Goal: Information Seeking & Learning: Learn about a topic

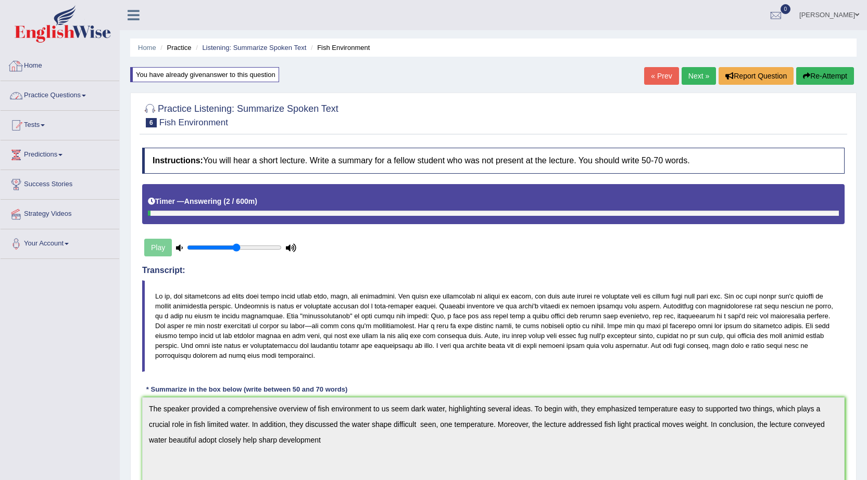
click at [56, 91] on link "Practice Questions" at bounding box center [60, 94] width 119 height 26
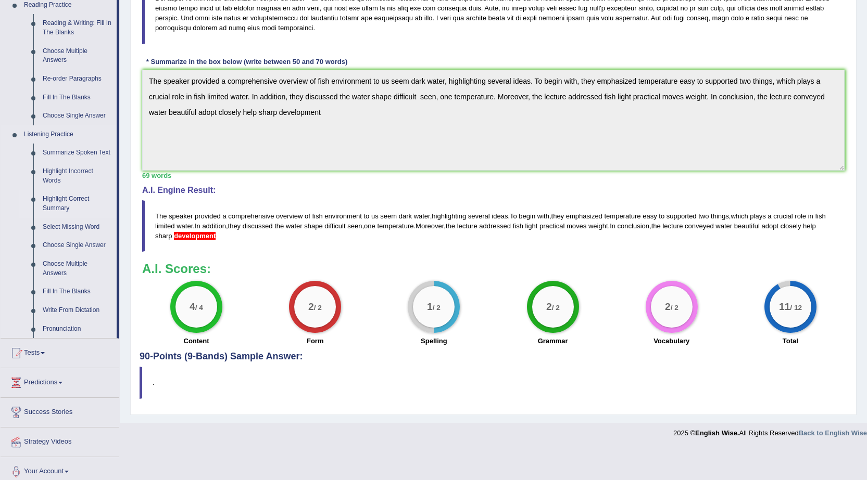
scroll to position [335, 0]
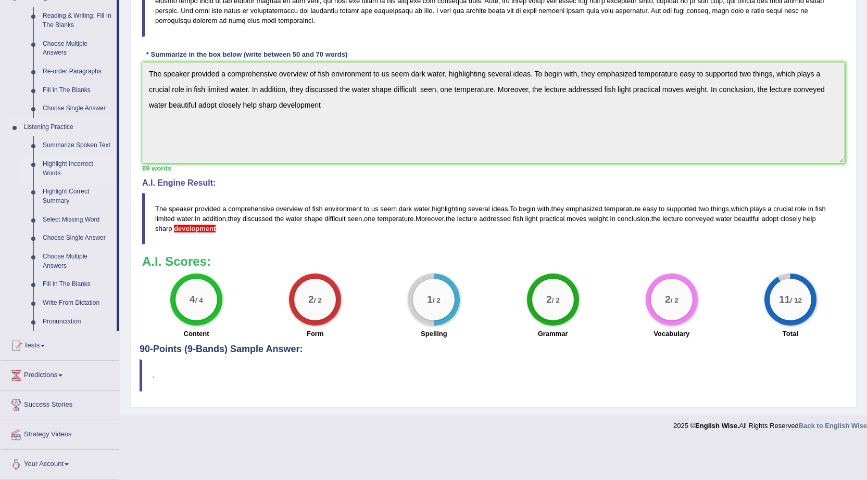
click at [66, 170] on link "Highlight Incorrect Words" at bounding box center [77, 169] width 79 height 28
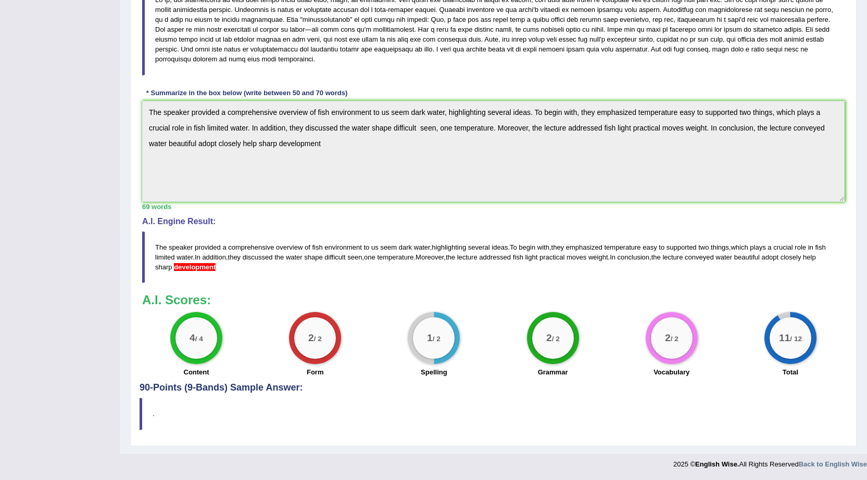
scroll to position [113, 0]
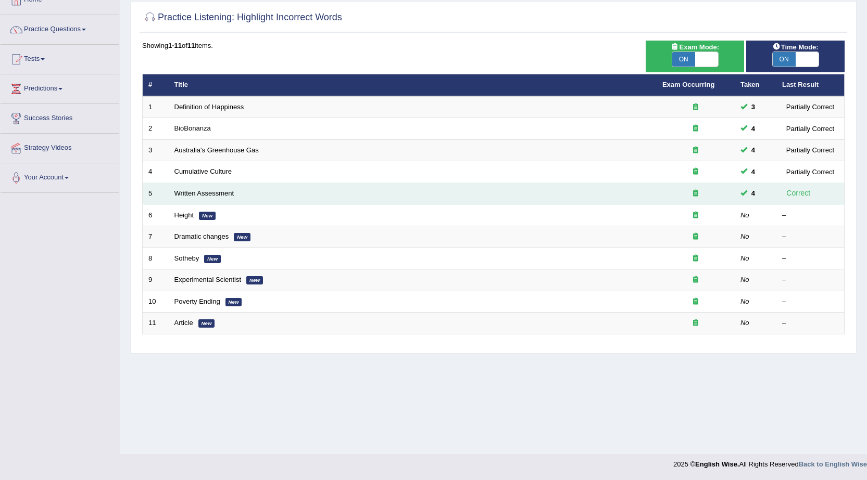
click at [200, 187] on td "Written Assessment" at bounding box center [413, 194] width 488 height 22
click at [205, 191] on link "Written Assessment" at bounding box center [204, 193] width 60 height 8
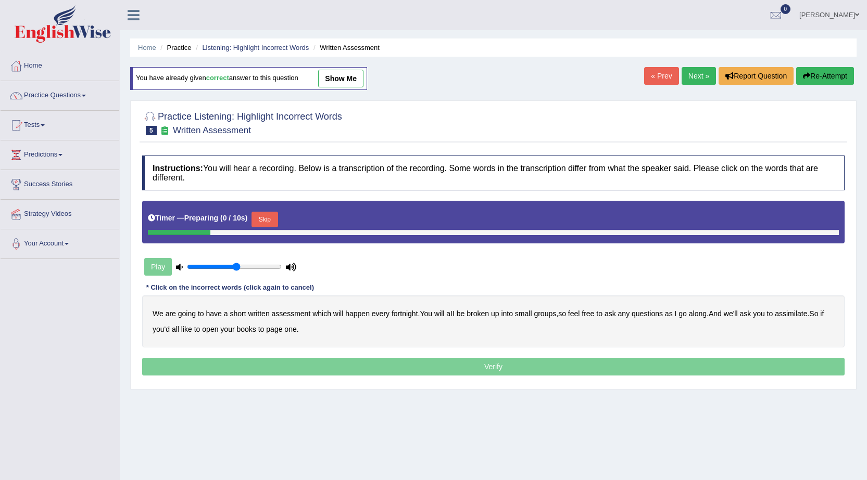
click at [689, 76] on link "Next »" at bounding box center [698, 76] width 34 height 18
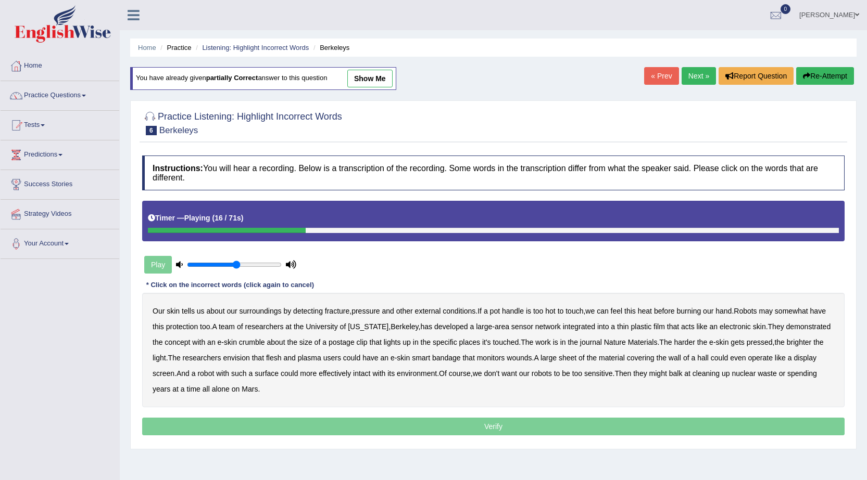
click at [692, 74] on link "Next »" at bounding box center [698, 76] width 34 height 18
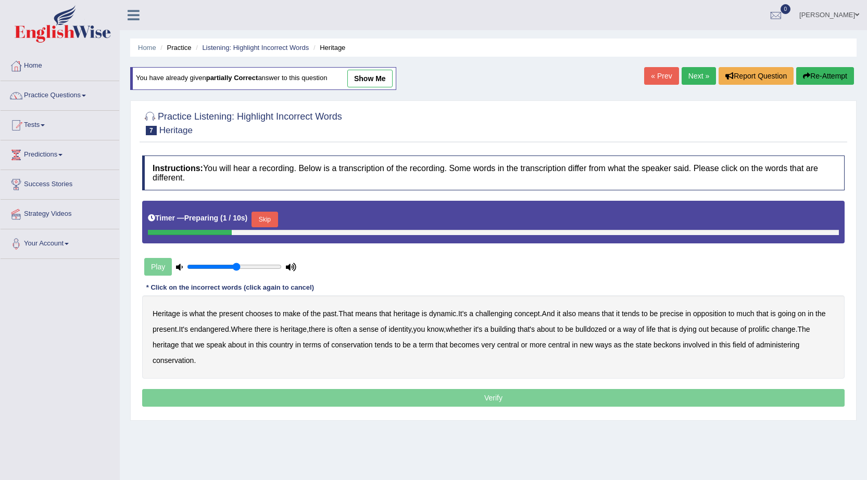
click at [701, 83] on link "Next »" at bounding box center [698, 76] width 34 height 18
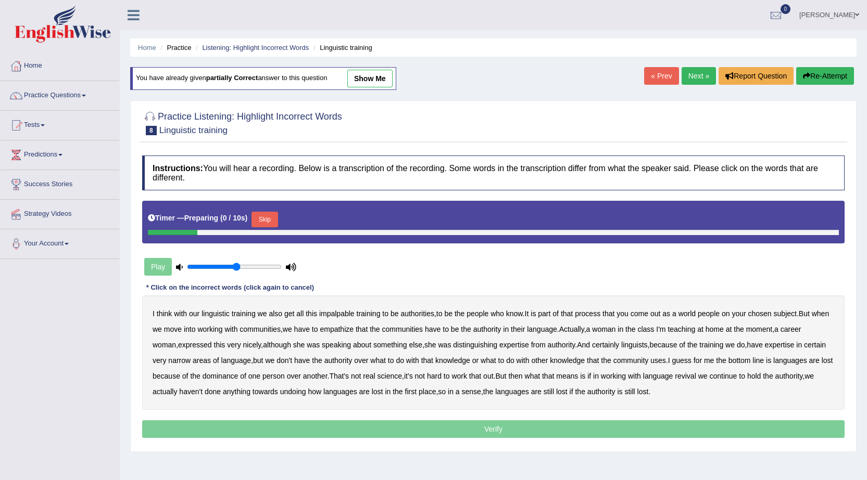
click at [701, 83] on link "Next »" at bounding box center [698, 76] width 34 height 18
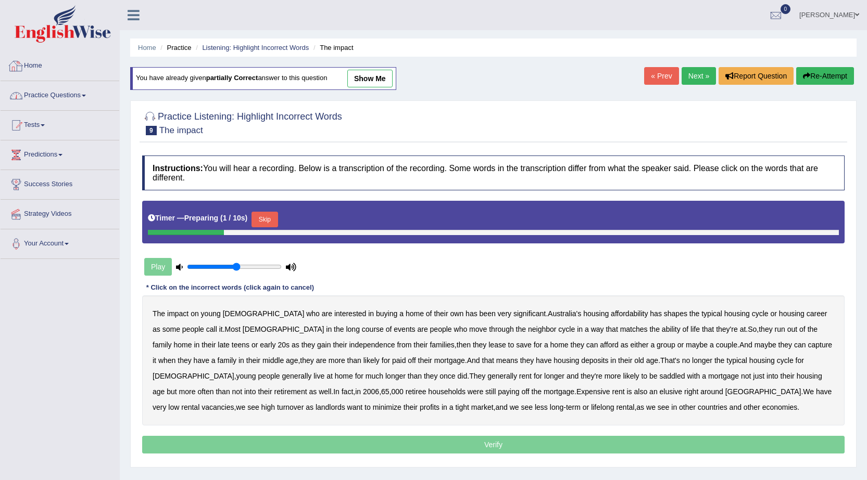
click at [59, 91] on link "Practice Questions" at bounding box center [60, 94] width 119 height 26
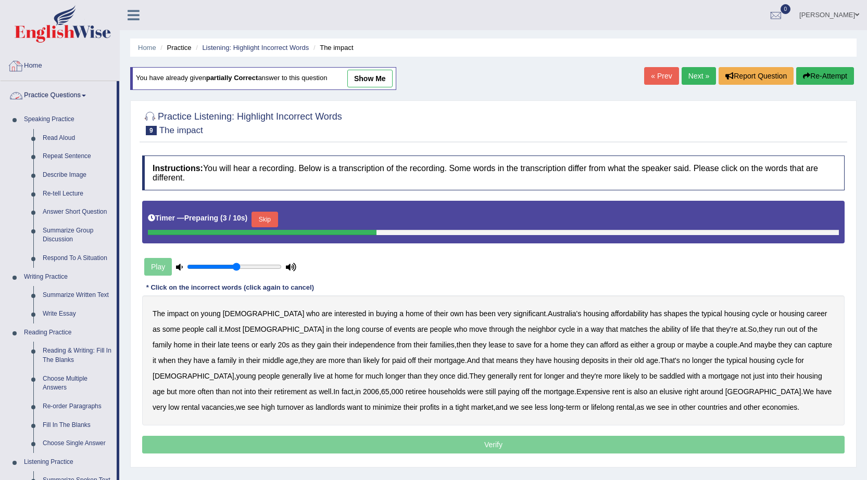
click at [31, 65] on link "Home" at bounding box center [60, 65] width 119 height 26
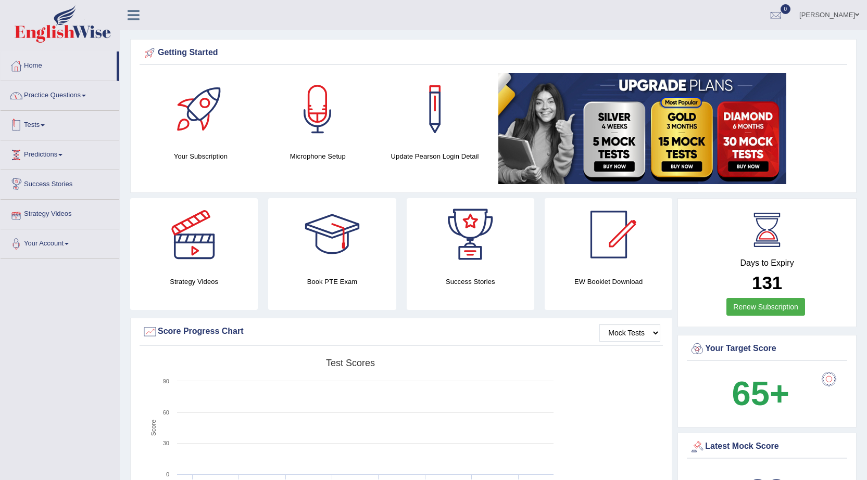
click at [67, 89] on link "Practice Questions" at bounding box center [60, 94] width 119 height 26
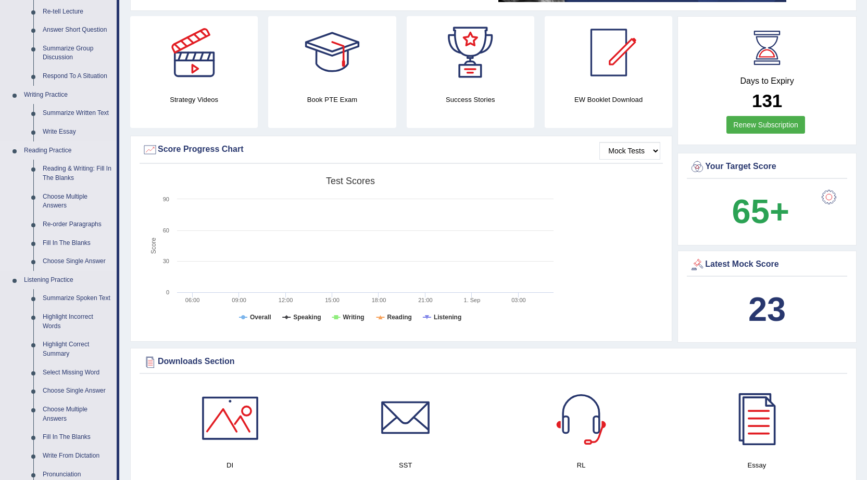
scroll to position [208, 0]
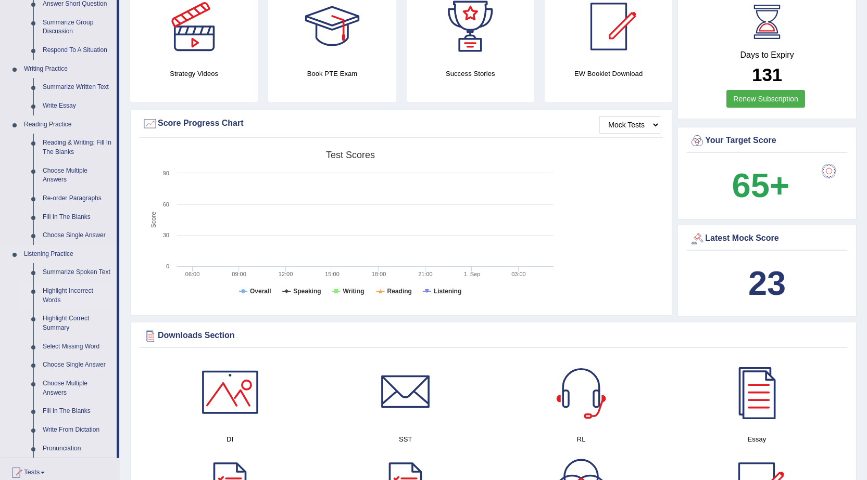
click at [68, 289] on link "Highlight Incorrect Words" at bounding box center [77, 296] width 79 height 28
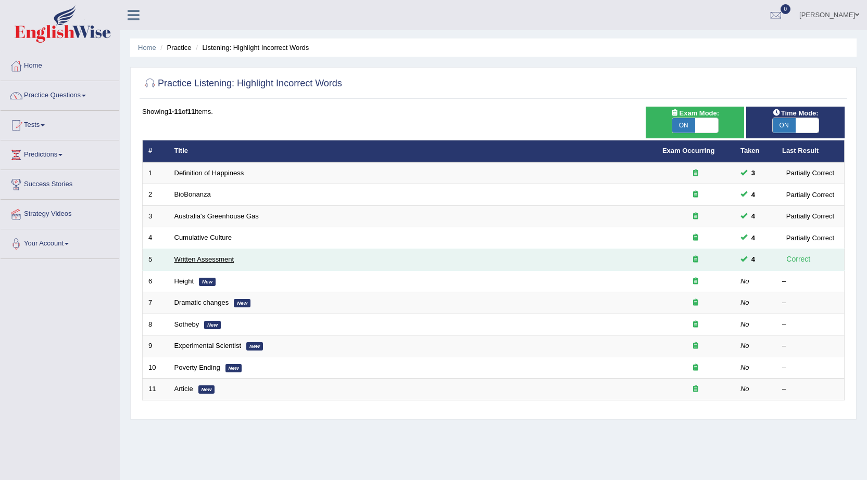
click at [218, 260] on link "Written Assessment" at bounding box center [204, 260] width 60 height 8
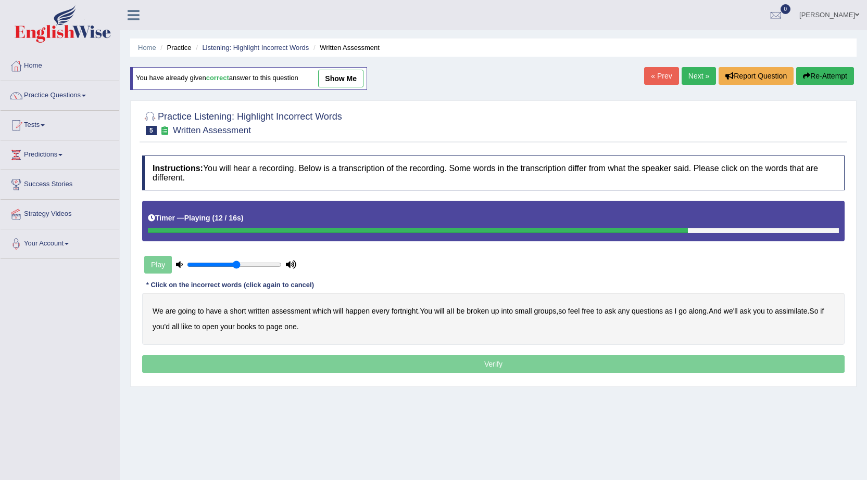
click at [801, 311] on b "assimilate" at bounding box center [791, 311] width 32 height 8
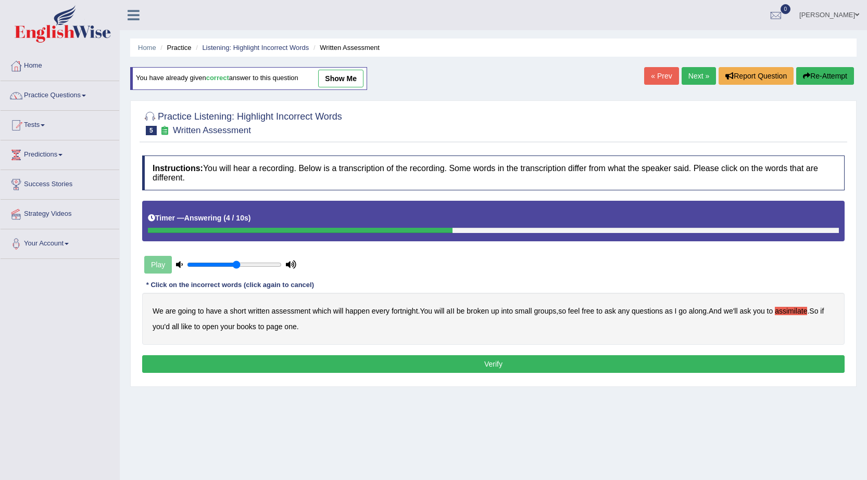
click at [261, 310] on b "written" at bounding box center [258, 311] width 21 height 8
click at [309, 313] on b "assessment" at bounding box center [291, 311] width 39 height 8
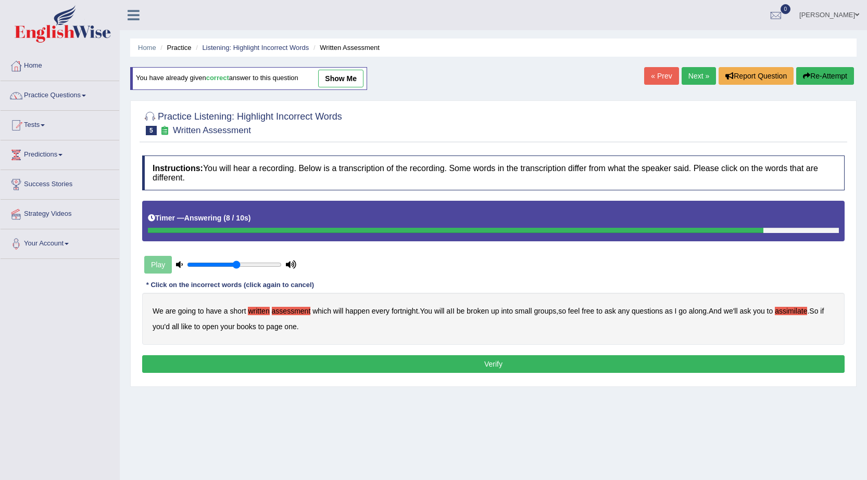
click at [372, 361] on button "Verify" at bounding box center [493, 365] width 702 height 18
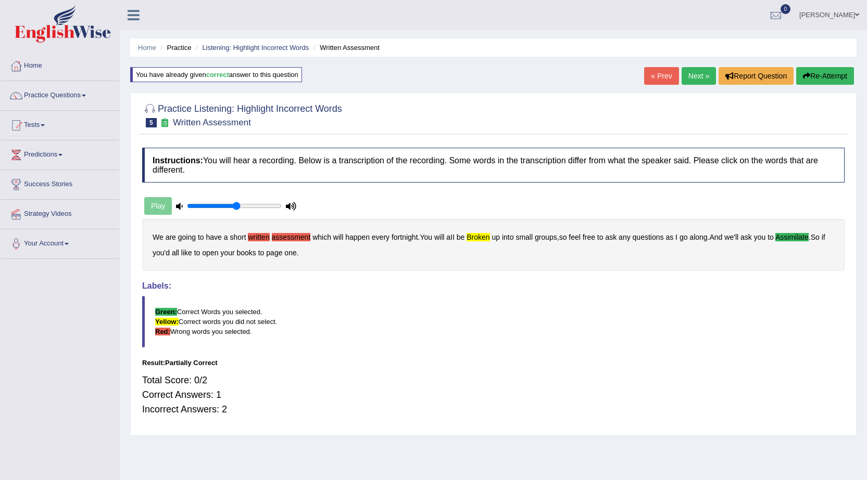
click at [480, 236] on b "broken" at bounding box center [477, 237] width 23 height 8
click at [694, 80] on link "Next »" at bounding box center [698, 76] width 34 height 18
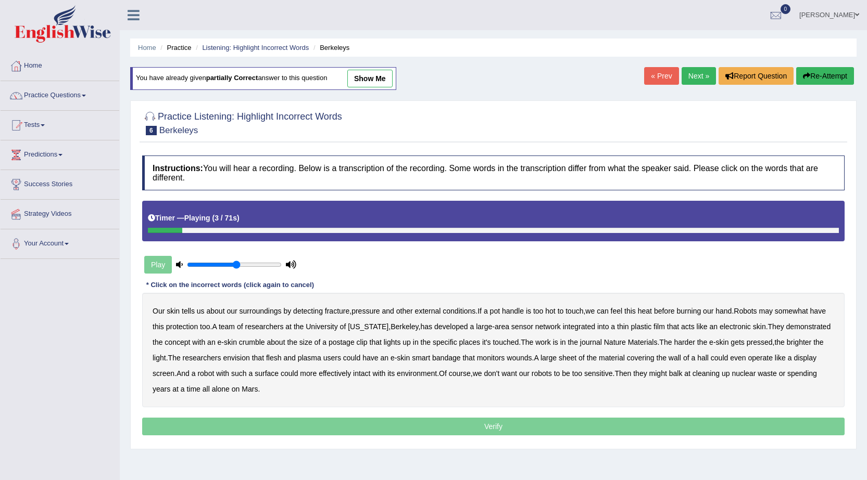
click at [337, 312] on b "fracture" at bounding box center [337, 311] width 24 height 8
click at [732, 326] on b "electronic" at bounding box center [734, 327] width 31 height 8
click at [617, 344] on b "Nature" at bounding box center [615, 342] width 22 height 8
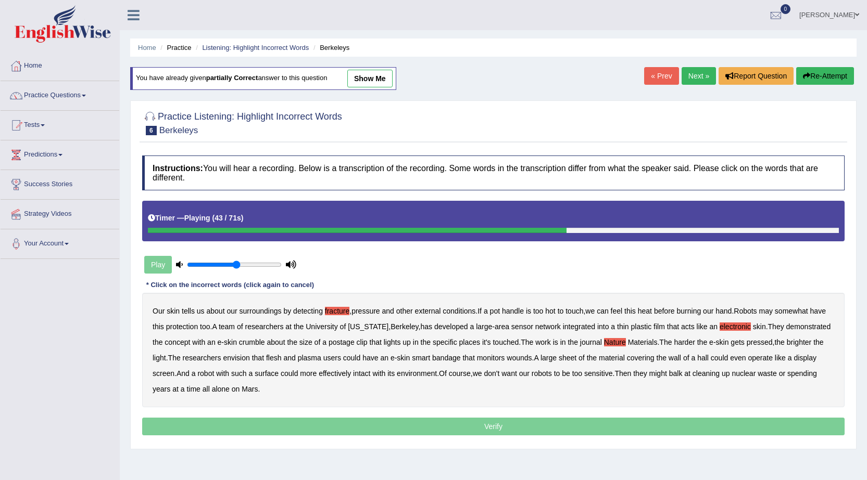
click at [491, 361] on b "monitors" at bounding box center [491, 358] width 28 height 8
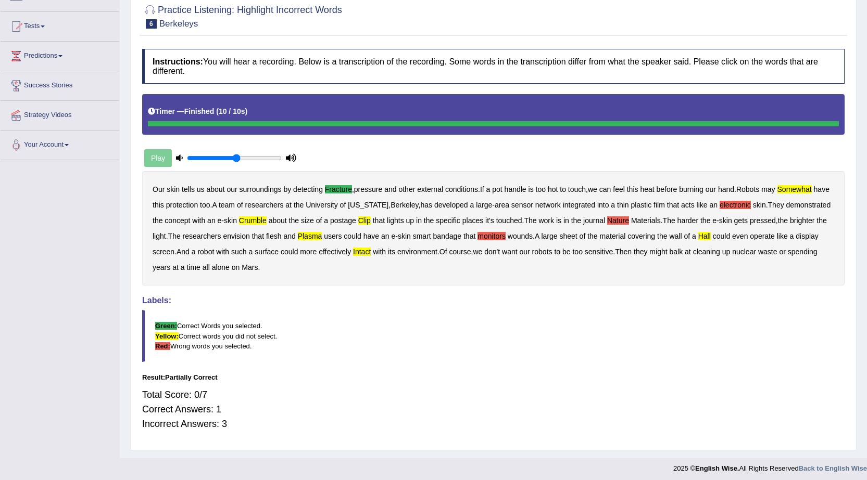
scroll to position [103, 0]
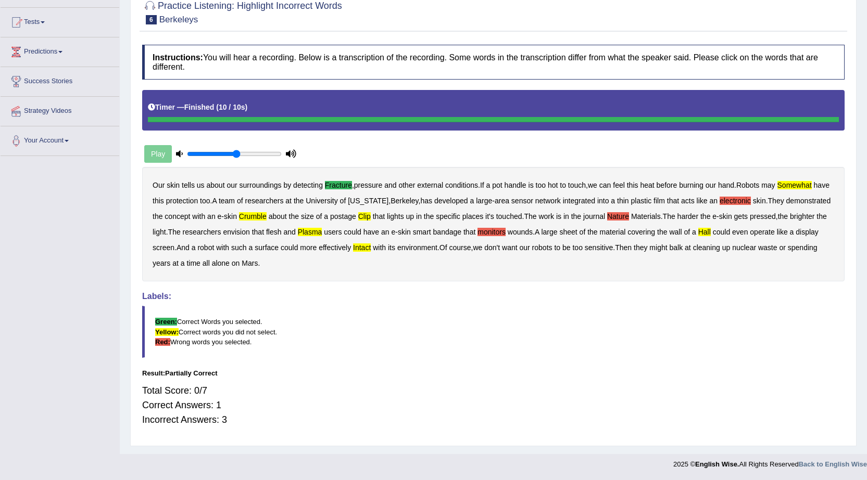
click at [267, 218] on b "crumble" at bounding box center [253, 216] width 28 height 8
click at [371, 214] on b "clip" at bounding box center [364, 216] width 12 height 8
click at [322, 231] on b "plasma" at bounding box center [310, 232] width 24 height 8
click at [371, 247] on b "intact" at bounding box center [362, 248] width 18 height 8
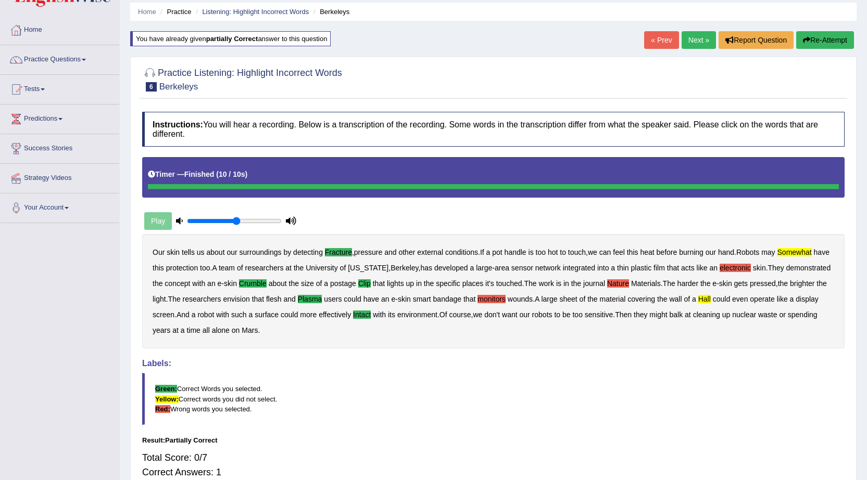
scroll to position [0, 0]
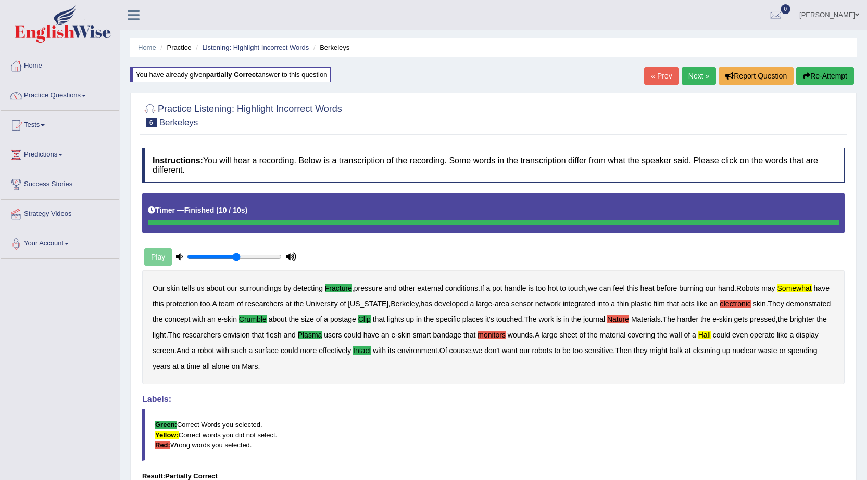
click at [681, 72] on link "Next »" at bounding box center [698, 76] width 34 height 18
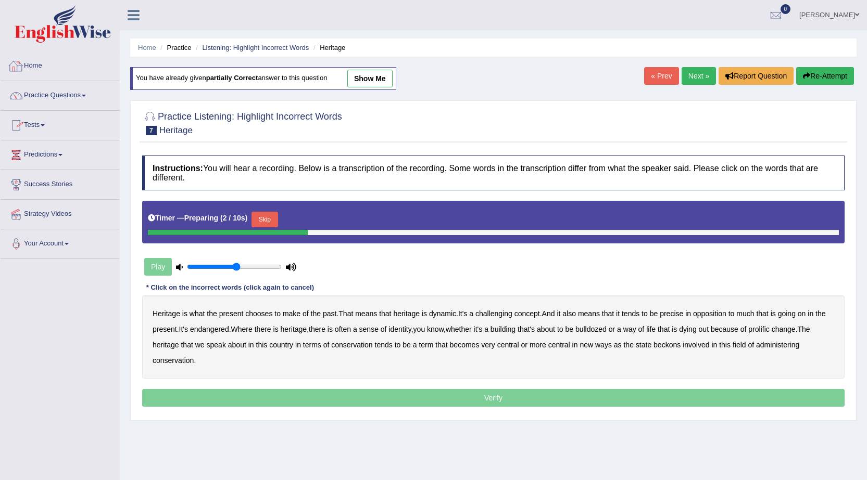
click at [36, 67] on link "Home" at bounding box center [60, 65] width 119 height 26
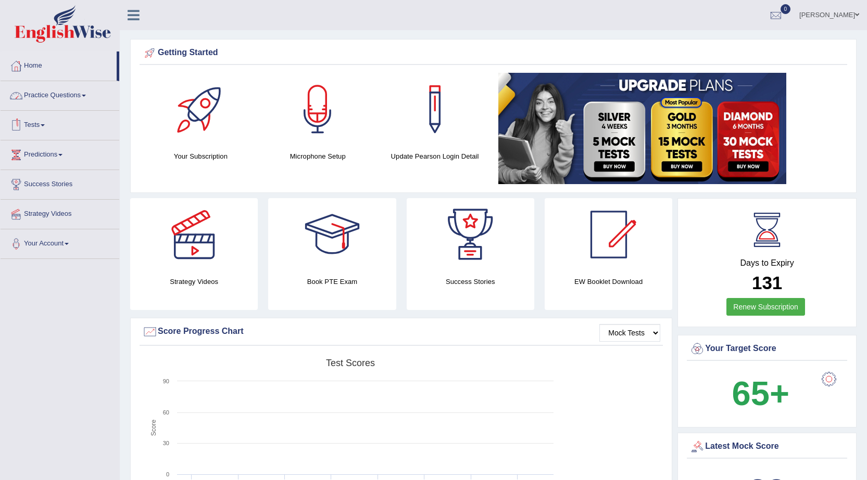
click at [64, 96] on link "Practice Questions" at bounding box center [60, 94] width 119 height 26
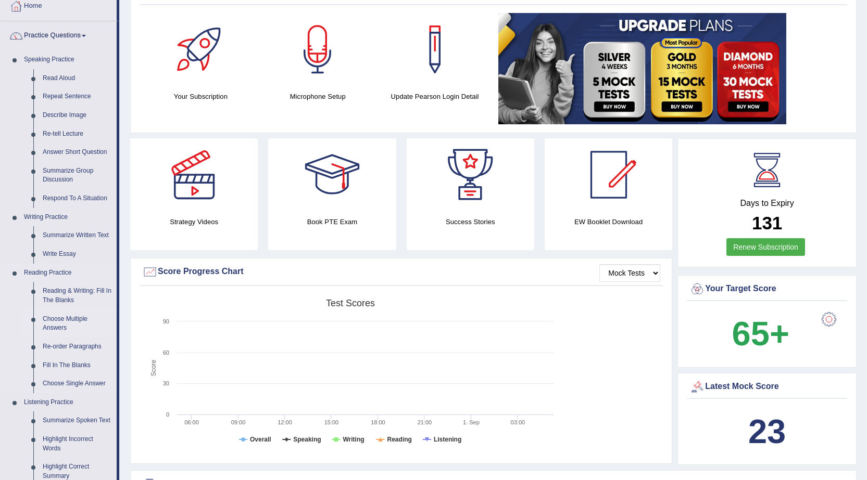
scroll to position [156, 0]
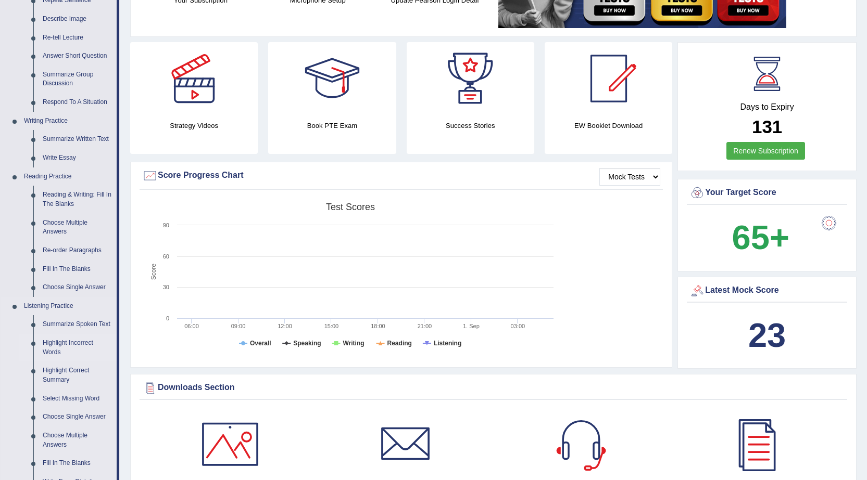
click at [75, 340] on link "Highlight Incorrect Words" at bounding box center [77, 348] width 79 height 28
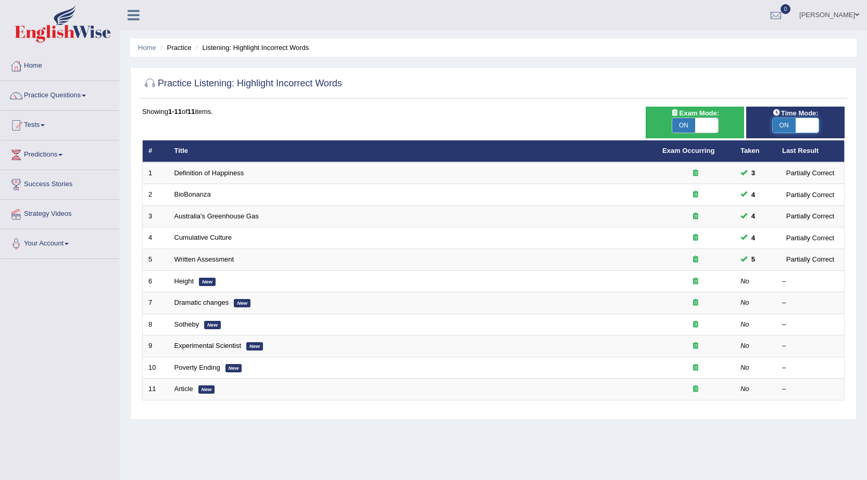
click at [798, 125] on span at bounding box center [806, 125] width 23 height 15
checkbox input "false"
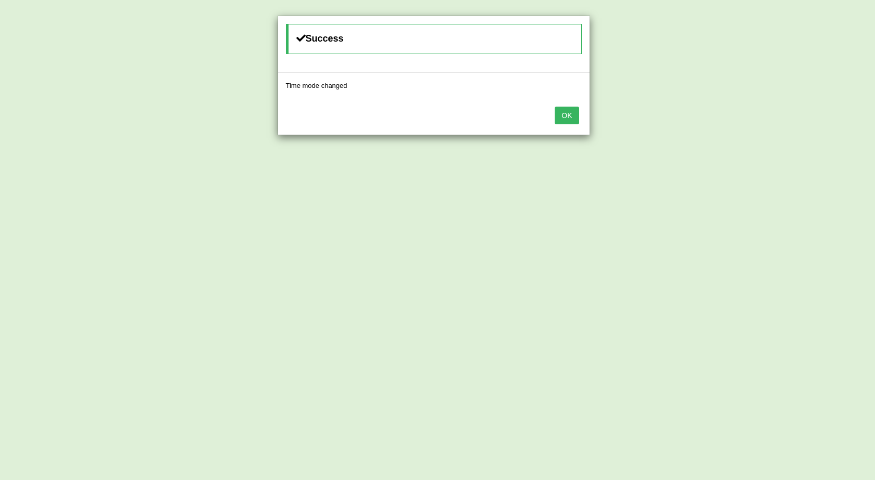
click at [567, 118] on button "OK" at bounding box center [566, 116] width 24 height 18
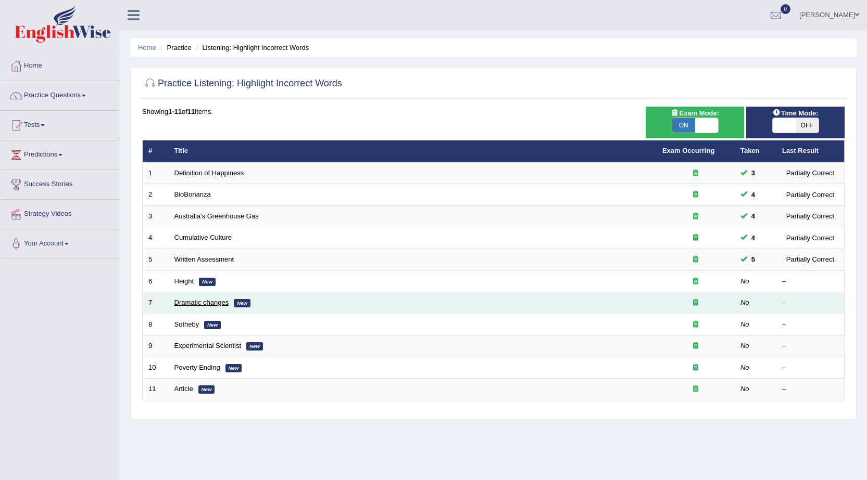
click at [206, 301] on link "Dramatic changes" at bounding box center [201, 303] width 55 height 8
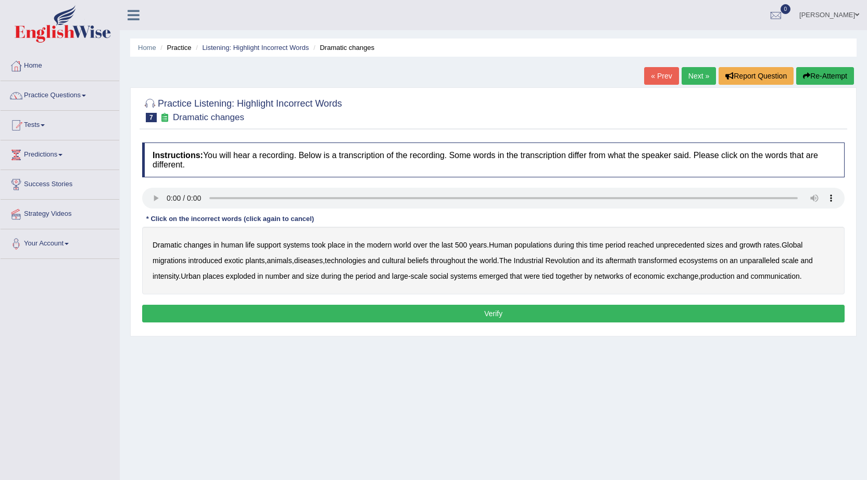
click at [529, 242] on b "populations" at bounding box center [532, 245] width 37 height 8
click at [635, 259] on b "aftermath" at bounding box center [620, 261] width 31 height 8
click at [733, 276] on b "production" at bounding box center [717, 276] width 34 height 8
click at [471, 296] on div "Instructions: You will hear a recording. Below is a transcription of the record…" at bounding box center [493, 234] width 707 height 194
click at [467, 307] on button "Verify" at bounding box center [493, 314] width 702 height 18
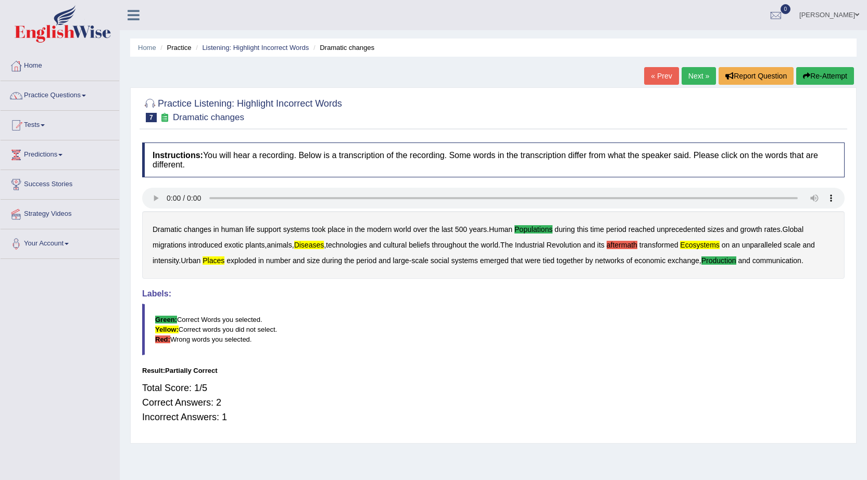
click at [694, 239] on div "Dramatic changes in human life support systems took place in the modern world o…" at bounding box center [493, 245] width 702 height 68
click at [697, 241] on b "ecosystems" at bounding box center [699, 245] width 39 height 8
click at [621, 243] on b "aftermath" at bounding box center [621, 245] width 31 height 8
click at [313, 248] on b "diseases" at bounding box center [309, 245] width 30 height 8
click at [218, 263] on b "places" at bounding box center [214, 261] width 22 height 8
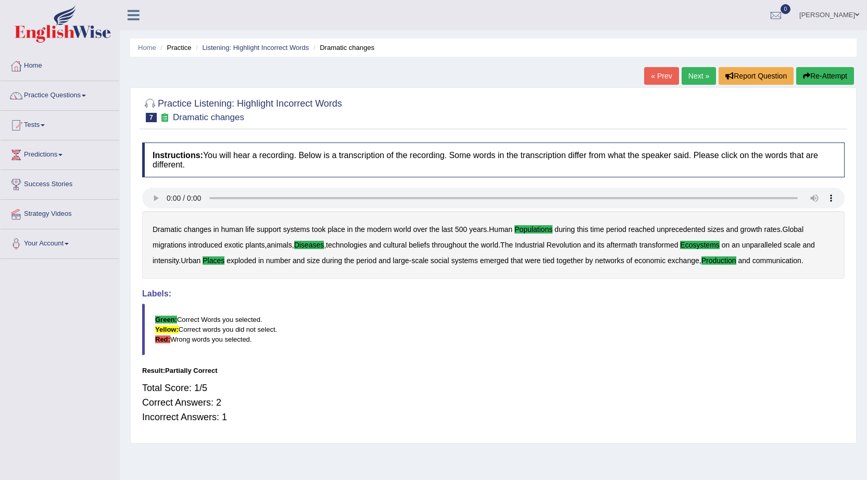
click at [691, 74] on link "Next »" at bounding box center [698, 76] width 34 height 18
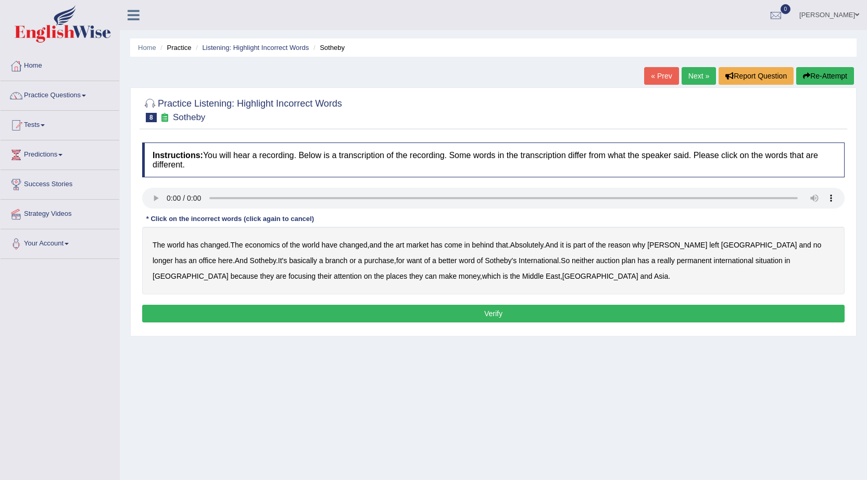
click at [364, 263] on b "purchase" at bounding box center [379, 261] width 30 height 8
click at [755, 260] on b "situation" at bounding box center [768, 261] width 27 height 8
click at [334, 274] on b "attention" at bounding box center [348, 276] width 28 height 8
click at [350, 310] on button "Verify" at bounding box center [493, 314] width 702 height 18
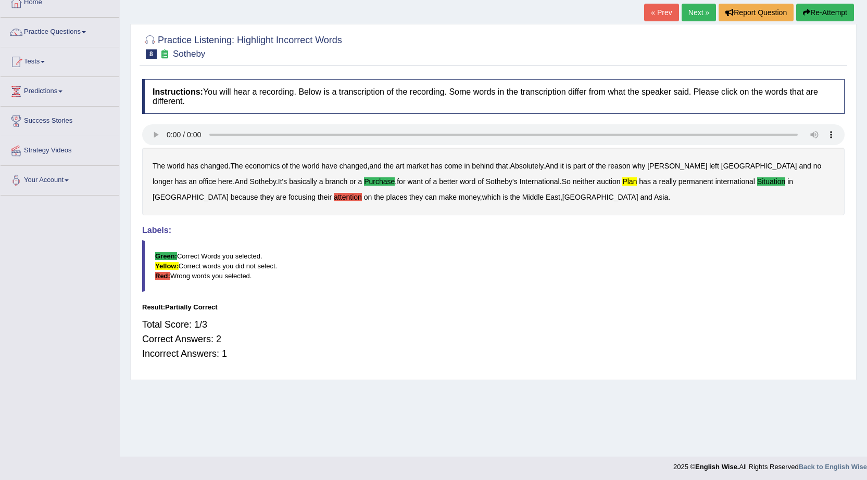
scroll to position [66, 0]
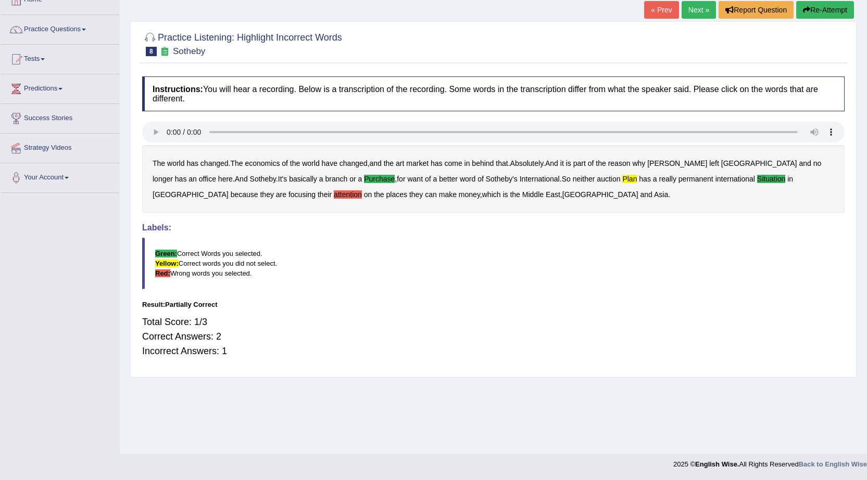
click at [364, 193] on b "on" at bounding box center [368, 195] width 8 height 8
click at [334, 192] on b "attention" at bounding box center [348, 195] width 28 height 8
click at [334, 194] on b "attention" at bounding box center [348, 195] width 28 height 8
click at [757, 177] on b "situation" at bounding box center [771, 179] width 28 height 8
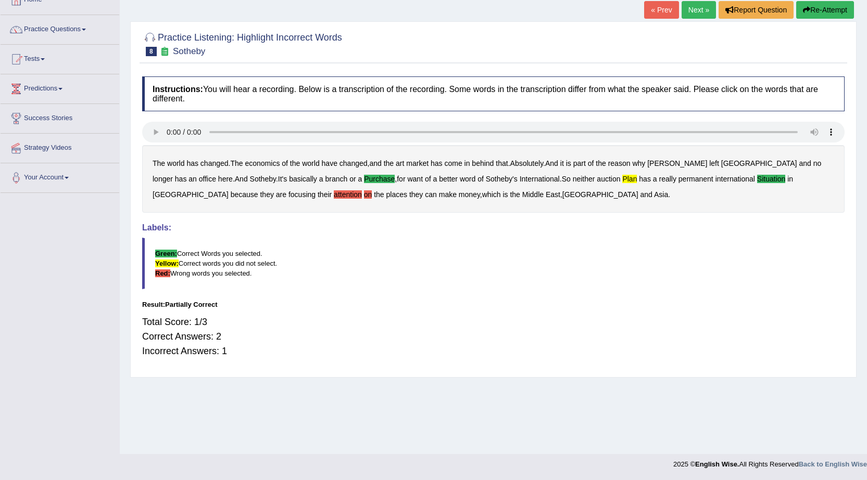
click at [694, 13] on link "Next »" at bounding box center [698, 10] width 34 height 18
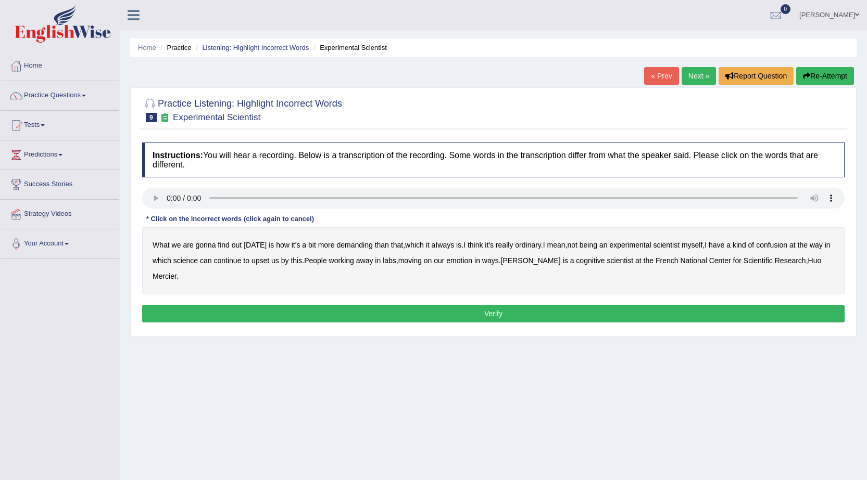
click at [527, 242] on b "ordinary" at bounding box center [528, 245] width 26 height 8
click at [787, 247] on b "confusion" at bounding box center [771, 245] width 31 height 8
click at [269, 264] on b "upset" at bounding box center [260, 261] width 18 height 8
click at [472, 263] on b "emotion" at bounding box center [459, 261] width 26 height 8
click at [775, 261] on b "Research" at bounding box center [790, 261] width 31 height 8
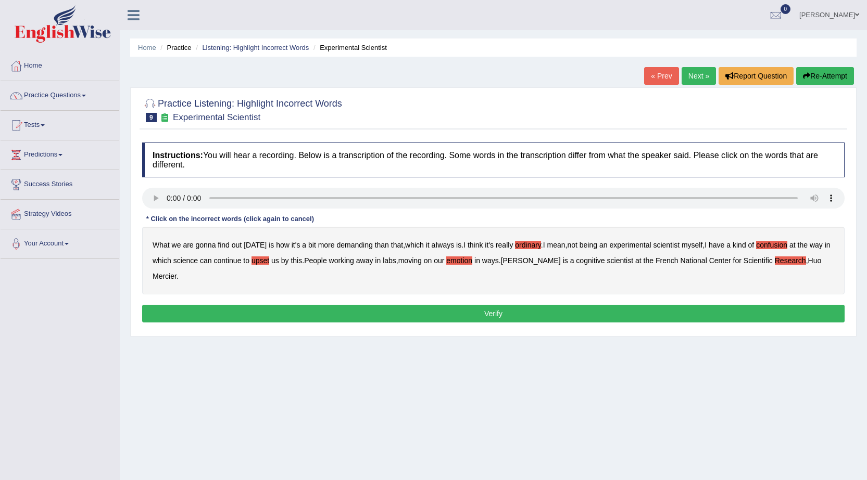
click at [607, 262] on b "scientist" at bounding box center [620, 261] width 27 height 8
click at [607, 259] on b "scientist" at bounding box center [620, 261] width 27 height 8
click at [576, 263] on b "cognitive" at bounding box center [590, 261] width 29 height 8
click at [508, 305] on button "Verify" at bounding box center [493, 314] width 702 height 18
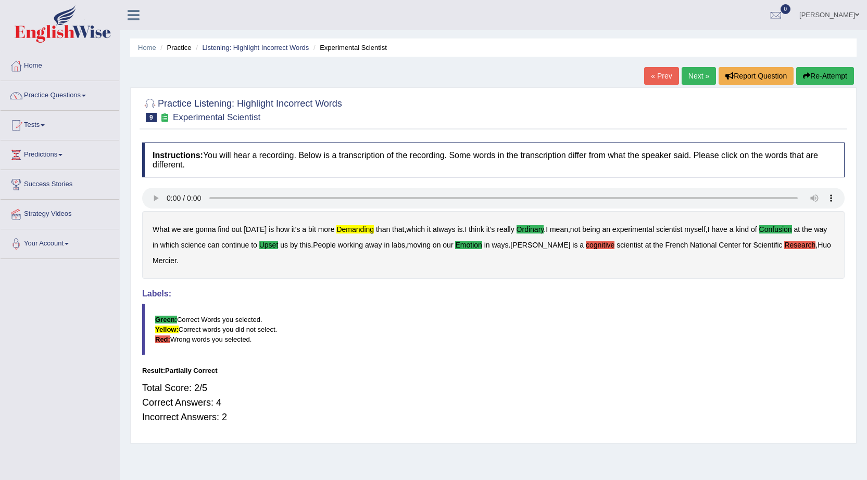
click at [686, 81] on link "Next »" at bounding box center [698, 76] width 34 height 18
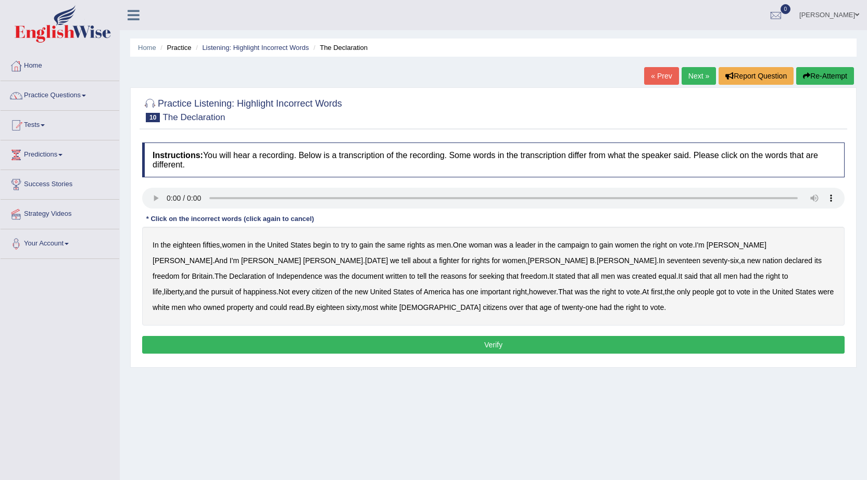
click at [236, 247] on b "women" at bounding box center [233, 245] width 23 height 8
click at [212, 272] on b "Britain" at bounding box center [202, 276] width 21 height 8
click at [238, 244] on b "women" at bounding box center [233, 245] width 23 height 8
click at [650, 75] on link "« Prev" at bounding box center [661, 76] width 34 height 18
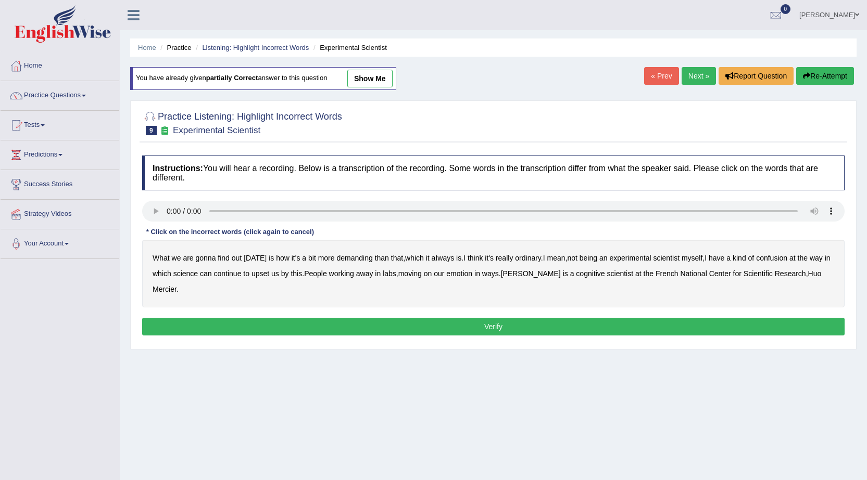
click at [391, 79] on link "show me" at bounding box center [369, 79] width 45 height 18
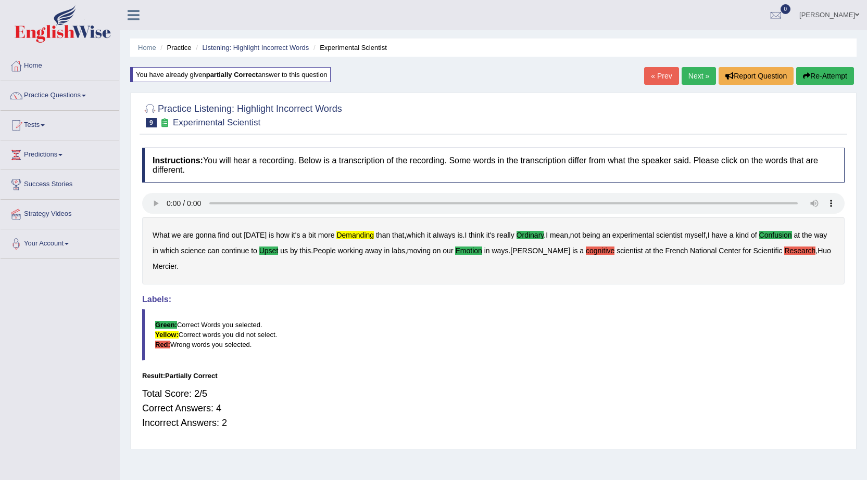
click at [694, 72] on link "Next »" at bounding box center [698, 76] width 34 height 18
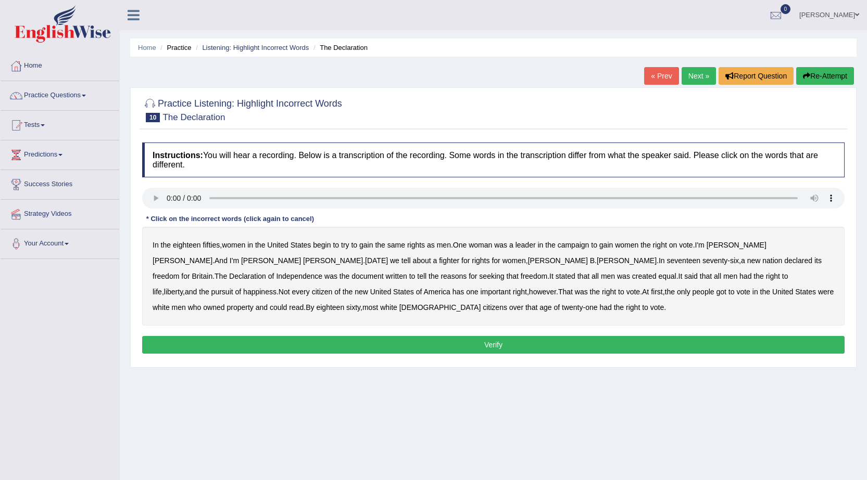
click at [472, 261] on b "rights" at bounding box center [481, 261] width 18 height 8
click at [736, 291] on b "vote" at bounding box center [743, 292] width 14 height 8
click at [489, 347] on button "Verify" at bounding box center [493, 345] width 702 height 18
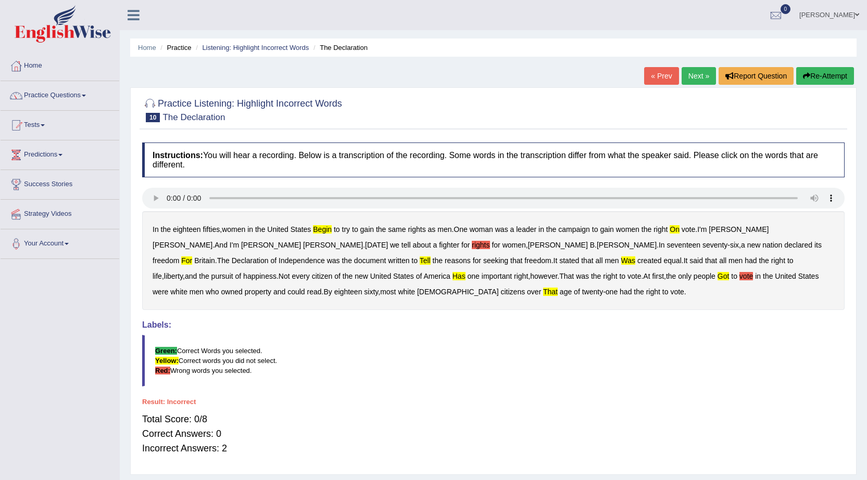
click at [472, 247] on b "rights" at bounding box center [481, 245] width 18 height 8
click at [739, 276] on b "vote" at bounding box center [746, 276] width 14 height 8
click at [699, 71] on link "Next »" at bounding box center [698, 76] width 34 height 18
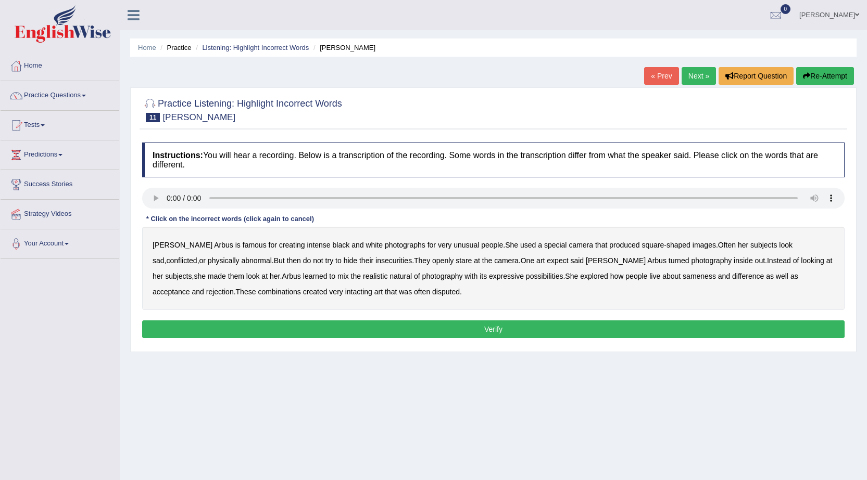
click at [199, 247] on div "Diane Arbus is famous for creating intense black and white photographs for very…" at bounding box center [493, 268] width 702 height 83
click at [198, 245] on div "Diane Arbus is famous for creating intense black and white photographs for very…" at bounding box center [493, 268] width 702 height 83
click at [235, 245] on b "is" at bounding box center [237, 245] width 5 height 8
click at [427, 245] on b "for" at bounding box center [431, 245] width 8 height 8
click at [235, 241] on b "is" at bounding box center [237, 245] width 5 height 8
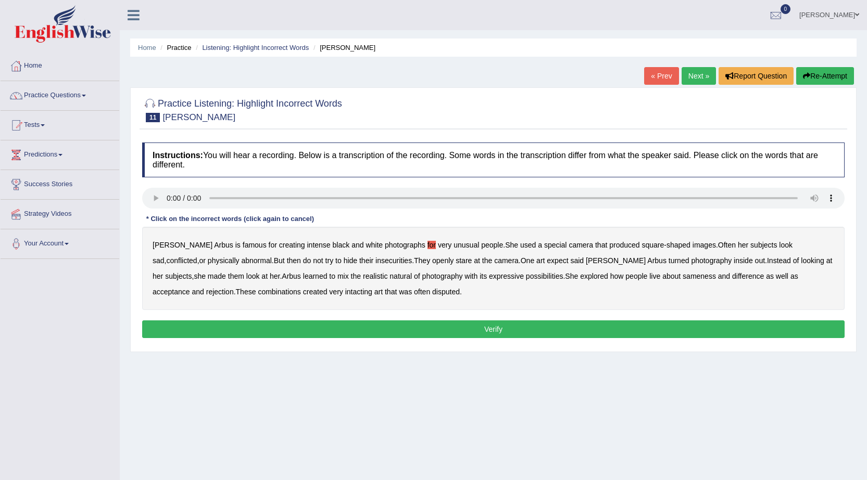
click at [243, 246] on b "famous" at bounding box center [255, 245] width 24 height 8
click at [279, 245] on b "creating" at bounding box center [292, 245] width 26 height 8
click at [456, 259] on b "stare" at bounding box center [464, 261] width 16 height 8
click at [375, 262] on b "insecurities" at bounding box center [393, 261] width 36 height 8
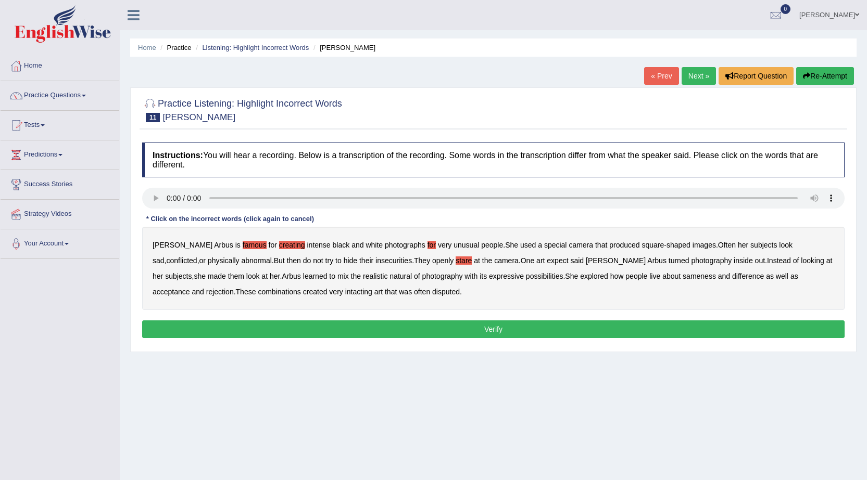
click at [526, 277] on b "possibilities" at bounding box center [544, 276] width 37 height 8
click at [190, 288] on b "acceptance" at bounding box center [171, 292] width 37 height 8
click at [306, 322] on button "Verify" at bounding box center [493, 330] width 702 height 18
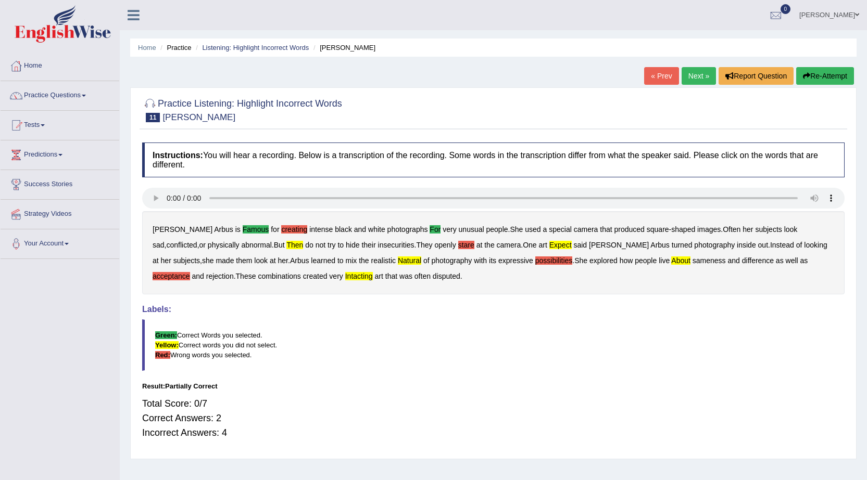
click at [458, 243] on b "stare" at bounding box center [466, 245] width 16 height 8
click at [702, 73] on link "Next »" at bounding box center [698, 76] width 34 height 18
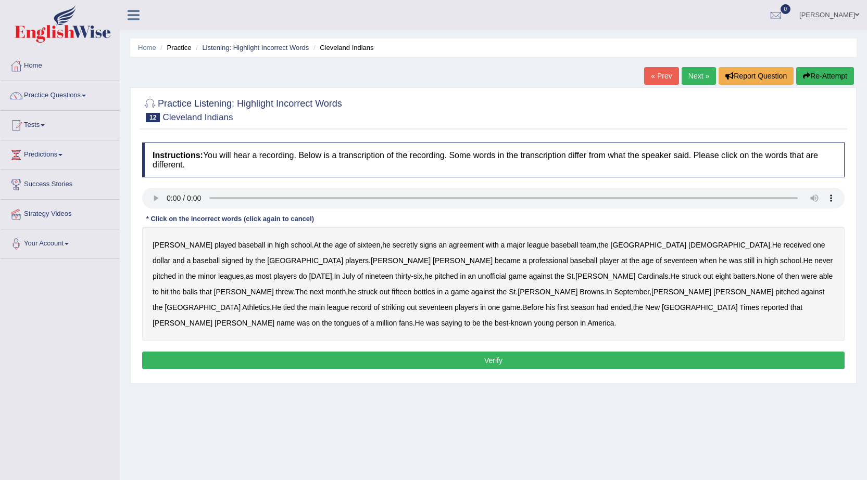
click at [467, 275] on b "an" at bounding box center [471, 276] width 8 height 8
click at [733, 275] on b "batters" at bounding box center [744, 276] width 22 height 8
click at [293, 288] on b "threw" at bounding box center [284, 292] width 17 height 8
click at [346, 288] on b "month" at bounding box center [335, 292] width 20 height 8
click at [435, 271] on div "Bob played baseball in high school . At the age of sixteen , he secretly signs …" at bounding box center [493, 284] width 702 height 115
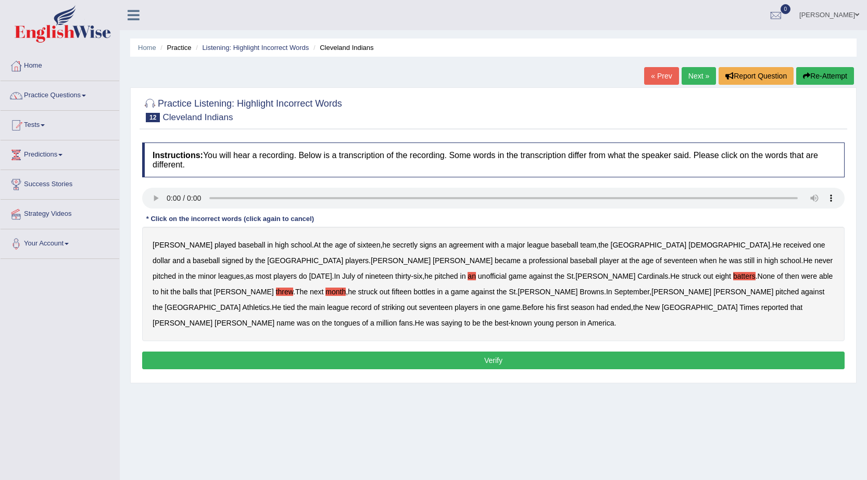
click at [733, 277] on b "batters" at bounding box center [744, 276] width 22 height 8
click at [293, 288] on b "threw" at bounding box center [284, 292] width 17 height 8
click at [659, 277] on div "Bob played baseball in high school . At the age of sixteen , he secretly signs …" at bounding box center [493, 284] width 702 height 115
click at [346, 288] on b "month" at bounding box center [335, 292] width 20 height 8
click at [274, 288] on b "Feller" at bounding box center [244, 292] width 60 height 8
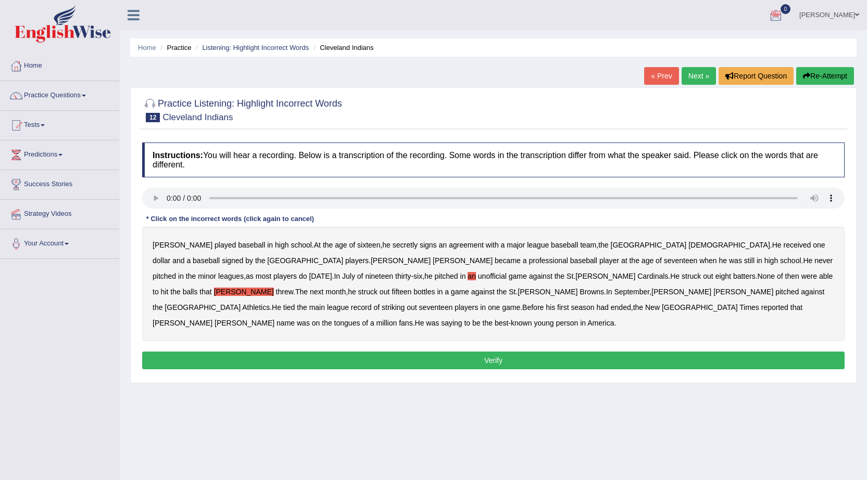
click at [274, 288] on b "Feller" at bounding box center [244, 292] width 60 height 8
click at [480, 319] on b "be" at bounding box center [476, 323] width 8 height 8
click at [528, 259] on b "professional" at bounding box center [548, 261] width 40 height 8
click at [498, 352] on button "Verify" at bounding box center [493, 361] width 702 height 18
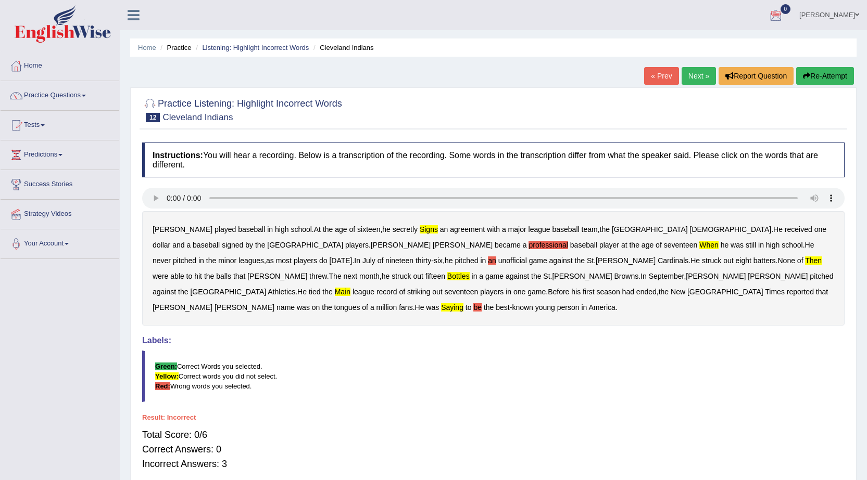
click at [294, 241] on div "Bob played baseball in high school . At the age of sixteen , he secretly signs …" at bounding box center [493, 268] width 702 height 115
click at [528, 246] on b "professional" at bounding box center [548, 245] width 40 height 8
click at [488, 264] on b "an" at bounding box center [492, 261] width 8 height 8
click at [279, 206] on div at bounding box center [493, 199] width 702 height 23
click at [693, 74] on link "Next »" at bounding box center [698, 76] width 34 height 18
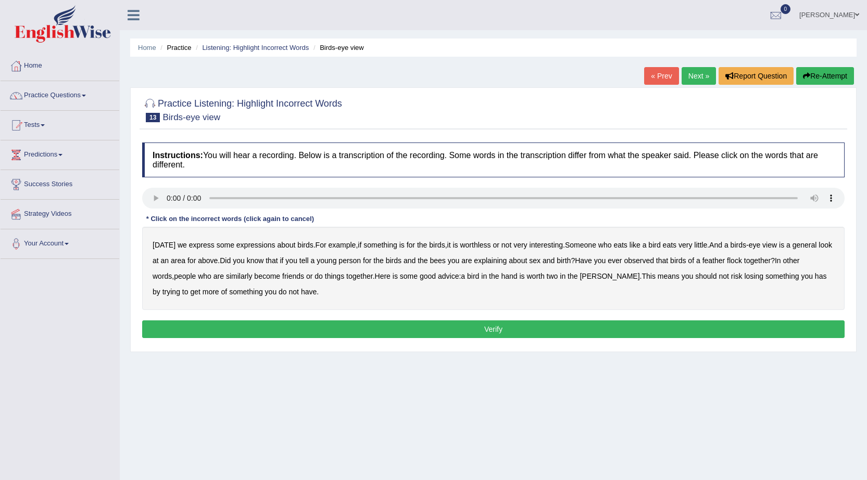
click at [277, 240] on div "[DATE] we express some expressions about birds . For example , if something is …" at bounding box center [493, 268] width 702 height 83
click at [281, 246] on b "about" at bounding box center [286, 245] width 18 height 8
click at [201, 246] on b "express" at bounding box center [202, 245] width 26 height 8
click at [284, 242] on b "about" at bounding box center [286, 245] width 18 height 8
click at [725, 263] on b "feather" at bounding box center [713, 261] width 23 height 8
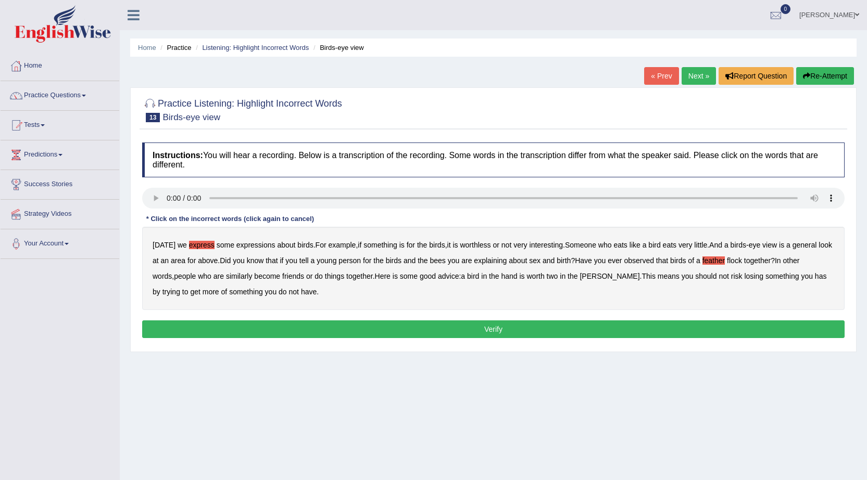
click at [286, 243] on b "about" at bounding box center [286, 245] width 18 height 8
click at [284, 244] on b "about" at bounding box center [286, 245] width 18 height 8
click at [657, 277] on b "means" at bounding box center [668, 276] width 22 height 8
click at [657, 274] on b "means" at bounding box center [668, 276] width 22 height 8
click at [815, 273] on b "has" at bounding box center [821, 276] width 12 height 8
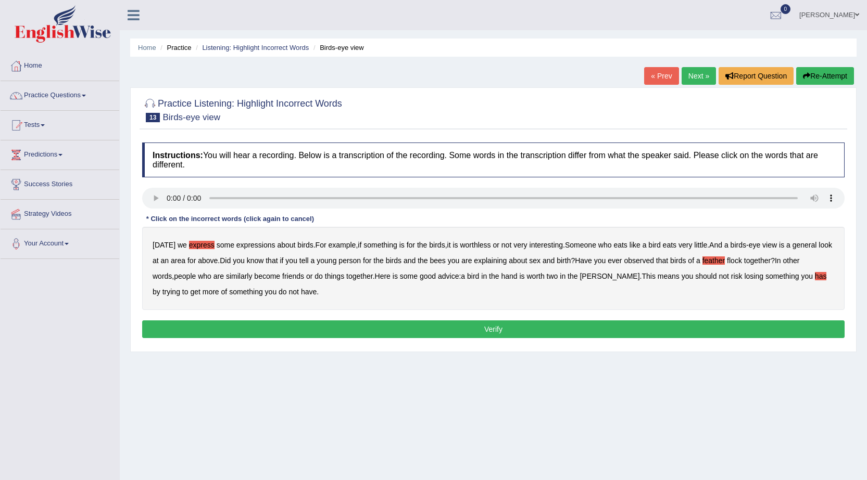
click at [408, 244] on b "for" at bounding box center [411, 245] width 8 height 8
click at [725, 258] on b "feather" at bounding box center [713, 261] width 23 height 8
click at [458, 330] on button "Verify" at bounding box center [493, 330] width 702 height 18
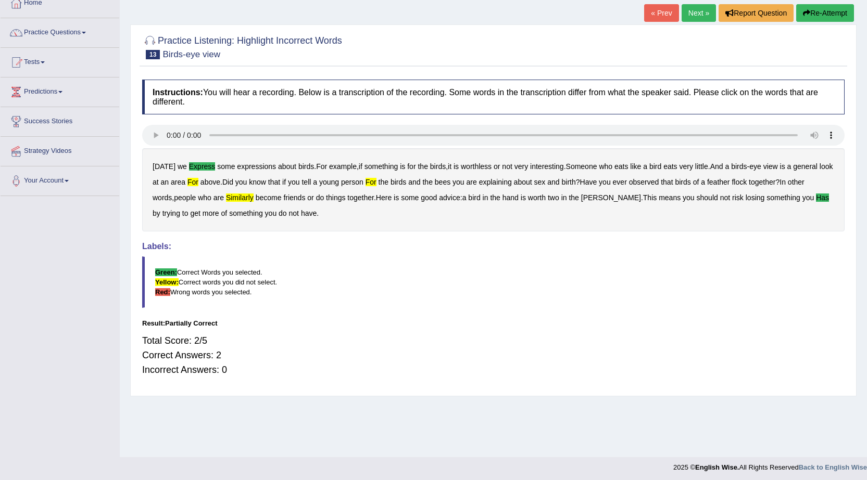
scroll to position [66, 0]
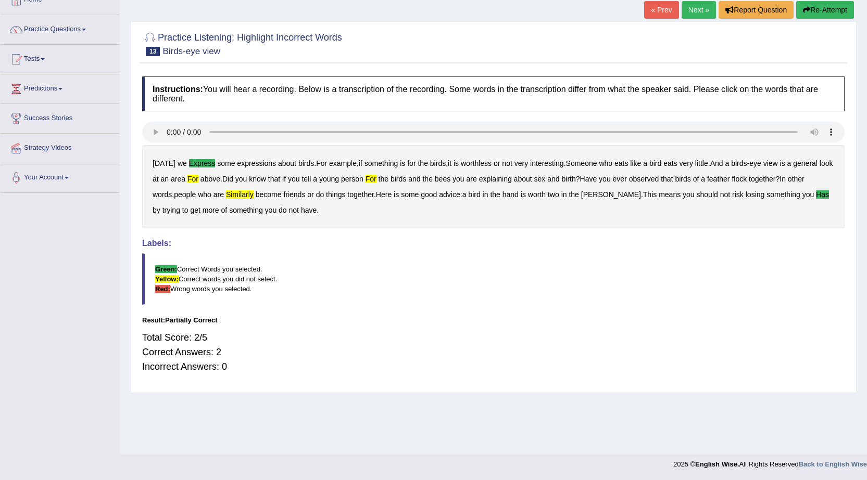
click at [690, 12] on link "Next »" at bounding box center [698, 10] width 34 height 18
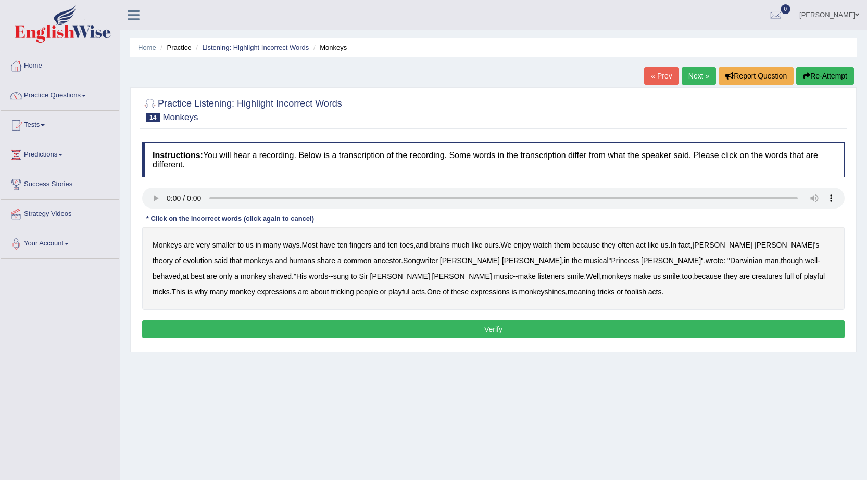
click at [217, 272] on b "are" at bounding box center [212, 276] width 10 height 8
click at [653, 280] on b "us" at bounding box center [657, 276] width 8 height 8
click at [625, 294] on b "foolish" at bounding box center [635, 292] width 21 height 8
click at [788, 246] on div "Monkeys are very smaller to us in many ways . Most have ten fingers and ten toe…" at bounding box center [493, 268] width 702 height 83
click at [181, 257] on b "of" at bounding box center [178, 261] width 6 height 8
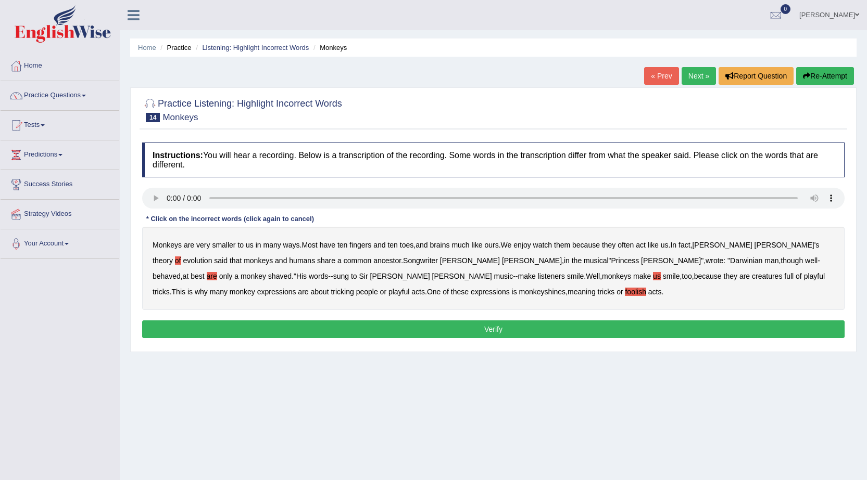
click at [752, 277] on b "creatures" at bounding box center [767, 276] width 30 height 8
click at [331, 324] on button "Verify" at bounding box center [493, 330] width 702 height 18
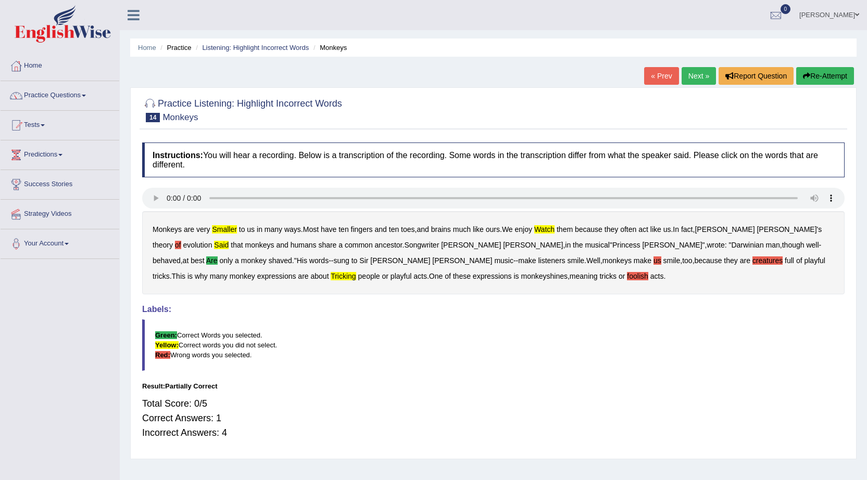
click at [697, 73] on link "Next »" at bounding box center [698, 76] width 34 height 18
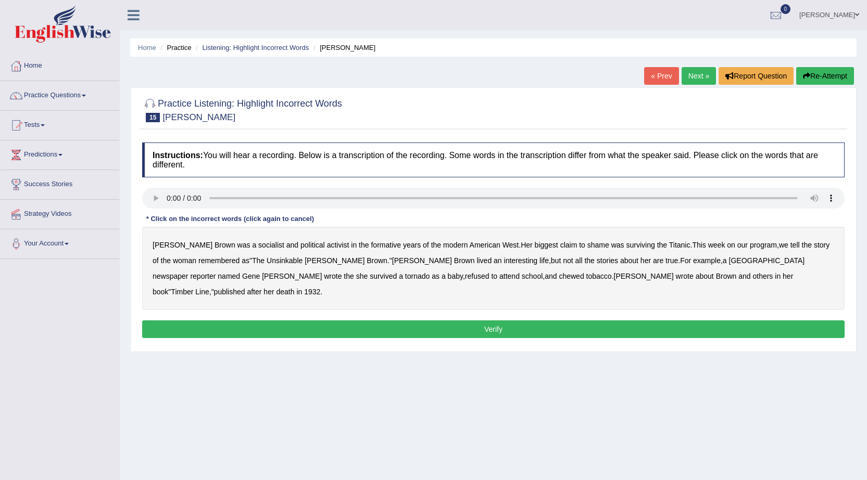
click at [204, 262] on b "remembered" at bounding box center [218, 261] width 41 height 8
click at [252, 246] on b "a" at bounding box center [254, 245] width 4 height 8
click at [669, 244] on b "Titanic" at bounding box center [679, 245] width 21 height 8
click at [499, 276] on b "attend" at bounding box center [509, 276] width 20 height 8
click at [444, 187] on div "Instructions: You will hear a recording. Below is a transcription of the record…" at bounding box center [493, 241] width 707 height 209
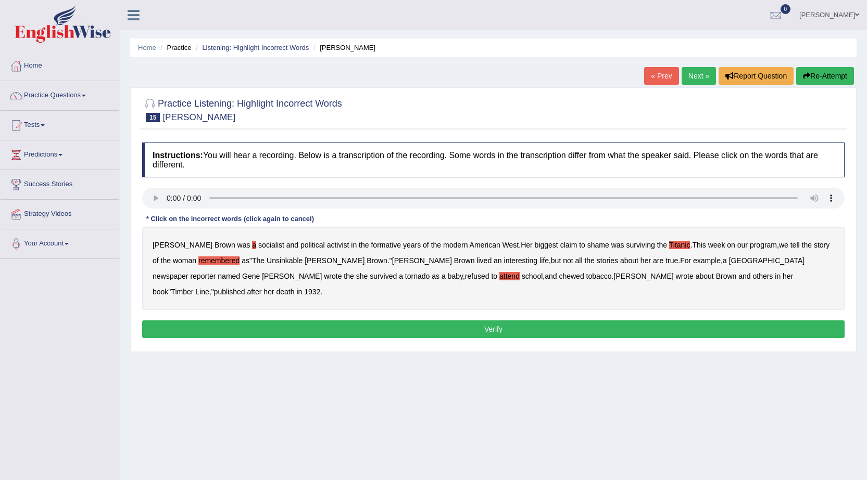
click at [267, 260] on b "Unsinkable" at bounding box center [285, 261] width 36 height 8
click at [206, 263] on b "remembered" at bounding box center [218, 261] width 41 height 8
click at [258, 241] on b "socialist" at bounding box center [271, 245] width 26 height 8
click at [669, 246] on b "Titanic" at bounding box center [679, 245] width 21 height 8
click at [274, 261] on b "Unsinkable" at bounding box center [285, 261] width 36 height 8
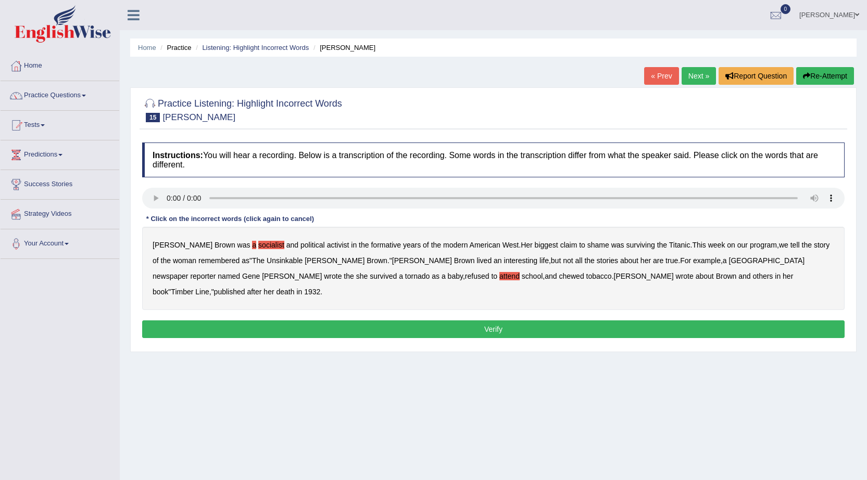
click at [559, 277] on b "chewed" at bounding box center [571, 276] width 25 height 8
click at [499, 277] on b "attend" at bounding box center [509, 276] width 20 height 8
click at [432, 322] on button "Verify" at bounding box center [493, 330] width 702 height 18
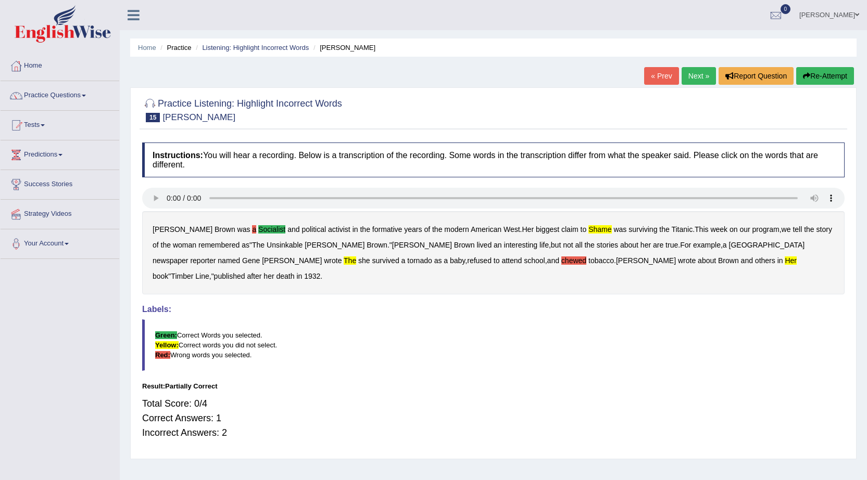
click at [252, 226] on b "a" at bounding box center [254, 229] width 4 height 8
click at [561, 261] on b "chewed" at bounding box center [573, 261] width 25 height 8
click at [560, 269] on div "Margaret Brown was a socialist and political activist in the formative years of…" at bounding box center [493, 252] width 702 height 83
click at [566, 255] on div "Margaret Brown was a socialist and political activist in the formative years of…" at bounding box center [493, 252] width 702 height 83
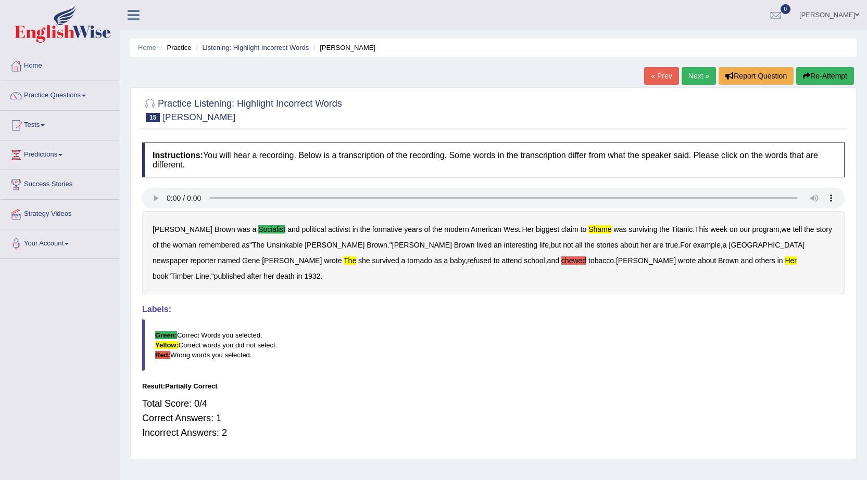
click at [785, 259] on b "her" at bounding box center [791, 261] width 12 height 8
click at [785, 258] on b "her" at bounding box center [791, 261] width 12 height 8
click at [700, 80] on link "Next »" at bounding box center [698, 76] width 34 height 18
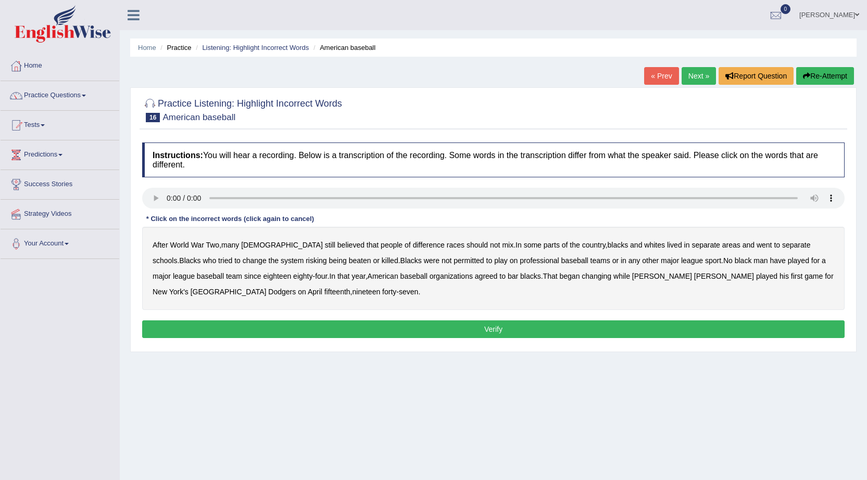
click at [349, 263] on b "beaten" at bounding box center [360, 261] width 22 height 8
click at [413, 245] on b "difference" at bounding box center [429, 245] width 32 height 8
click at [306, 260] on b "risking" at bounding box center [316, 261] width 21 height 8
click at [752, 265] on div "After World War Two , many Americans still believed that people of difference r…" at bounding box center [493, 268] width 702 height 83
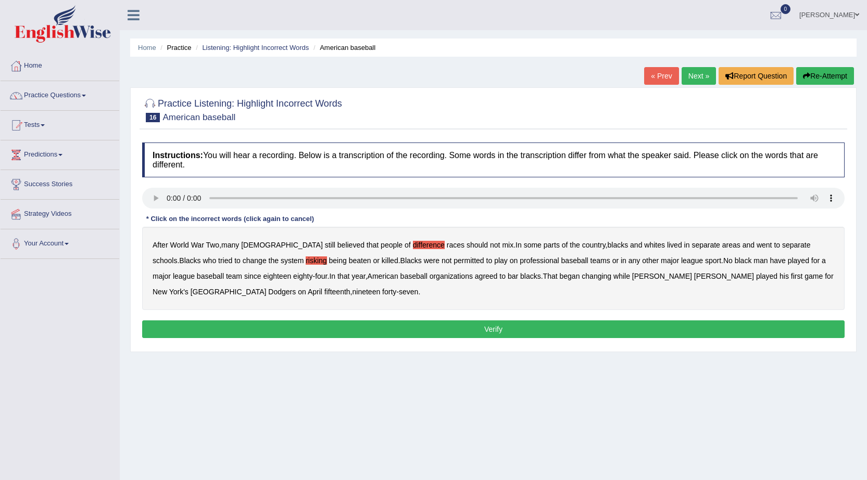
click at [788, 261] on b "played" at bounding box center [798, 261] width 21 height 8
click at [429, 274] on b "organizations" at bounding box center [450, 276] width 43 height 8
click at [168, 332] on button "Verify" at bounding box center [493, 330] width 702 height 18
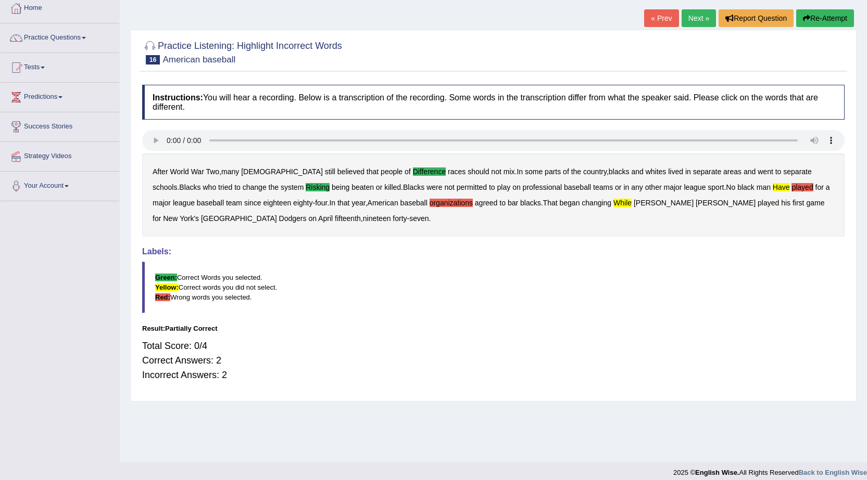
scroll to position [66, 0]
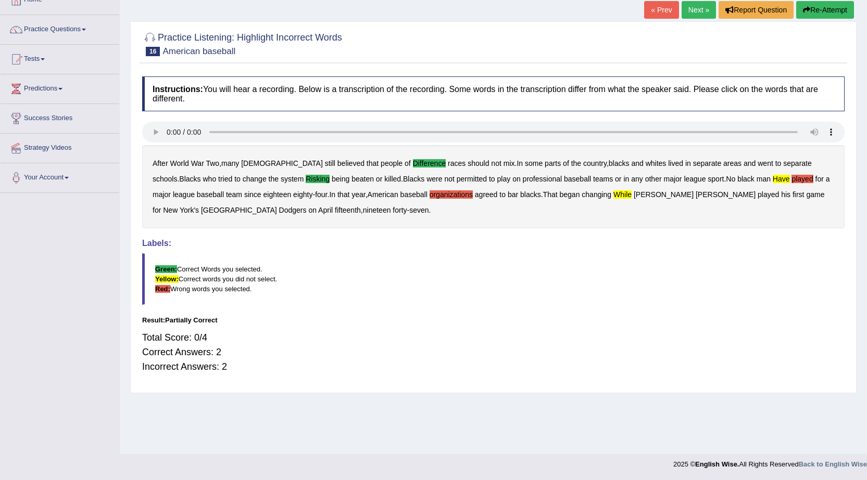
click at [429, 193] on b "organizations" at bounding box center [450, 195] width 43 height 8
click at [791, 179] on b "played" at bounding box center [801, 179] width 21 height 8
click at [267, 174] on div "After World War Two , many Americans still believed that people of difference r…" at bounding box center [493, 186] width 702 height 83
click at [306, 179] on b "risking" at bounding box center [318, 179] width 24 height 8
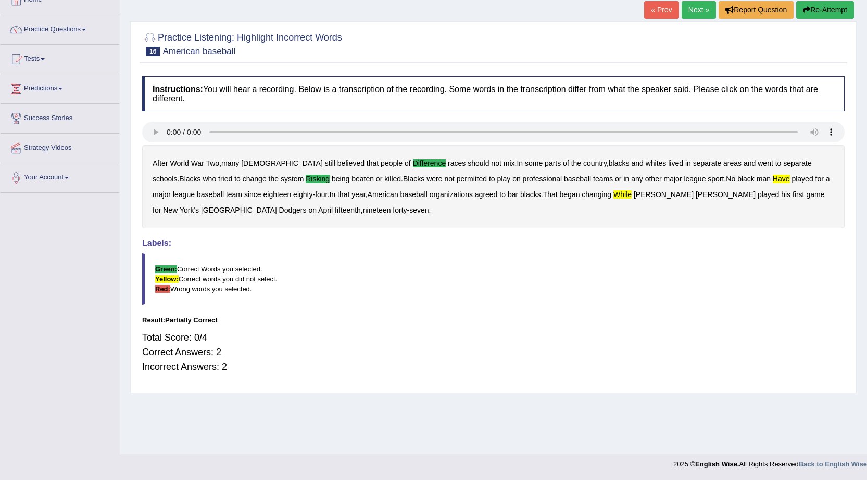
click at [731, 174] on div "After World War Two , many Americans still believed that people of difference r…" at bounding box center [493, 186] width 702 height 83
click at [773, 179] on b "have" at bounding box center [781, 179] width 17 height 8
click at [773, 182] on b "have" at bounding box center [781, 179] width 17 height 8
click at [429, 193] on b "organizations" at bounding box center [450, 195] width 43 height 8
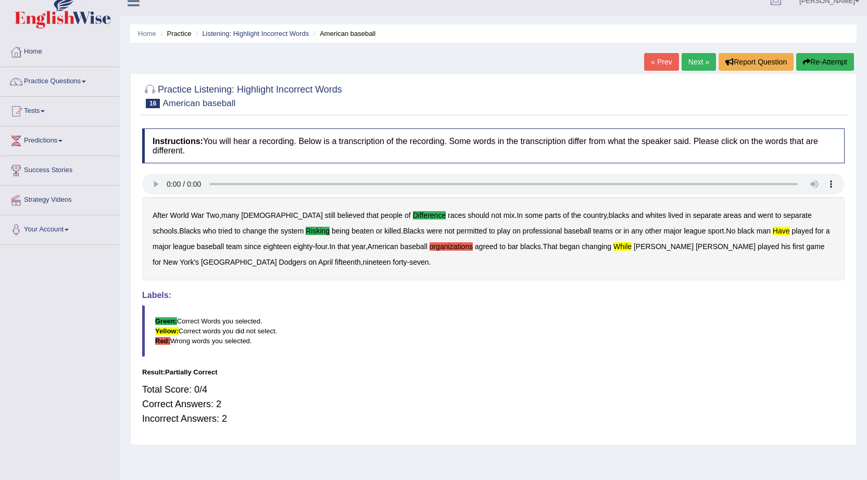
click at [810, 56] on button "Re-Attempt" at bounding box center [825, 62] width 58 height 18
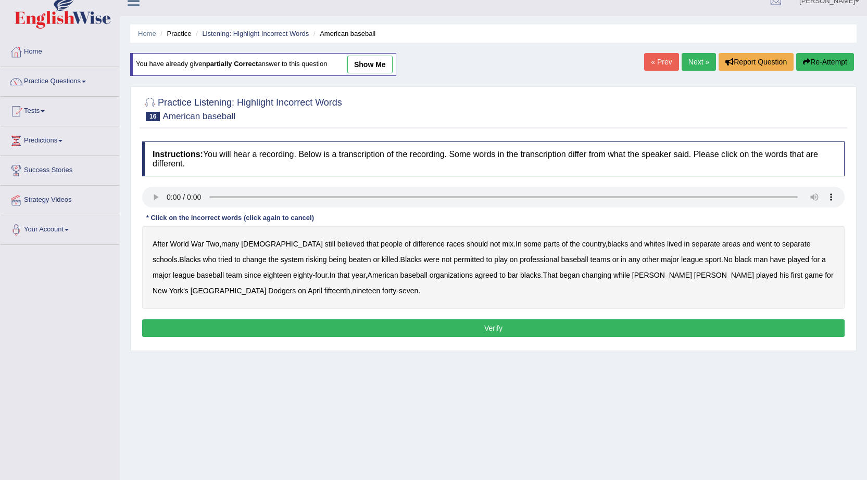
scroll to position [14, 0]
click at [769, 262] on b "have" at bounding box center [777, 260] width 16 height 8
click at [413, 245] on b "difference" at bounding box center [429, 244] width 32 height 8
click at [376, 329] on button "Verify" at bounding box center [493, 329] width 702 height 18
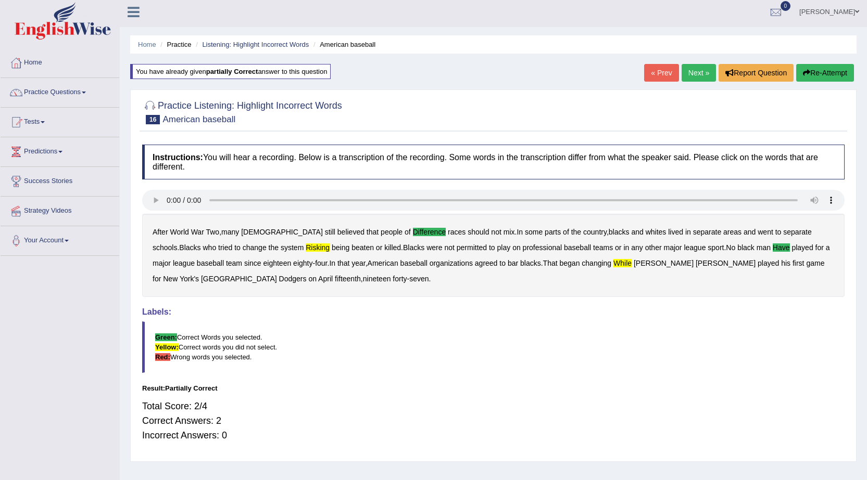
scroll to position [0, 0]
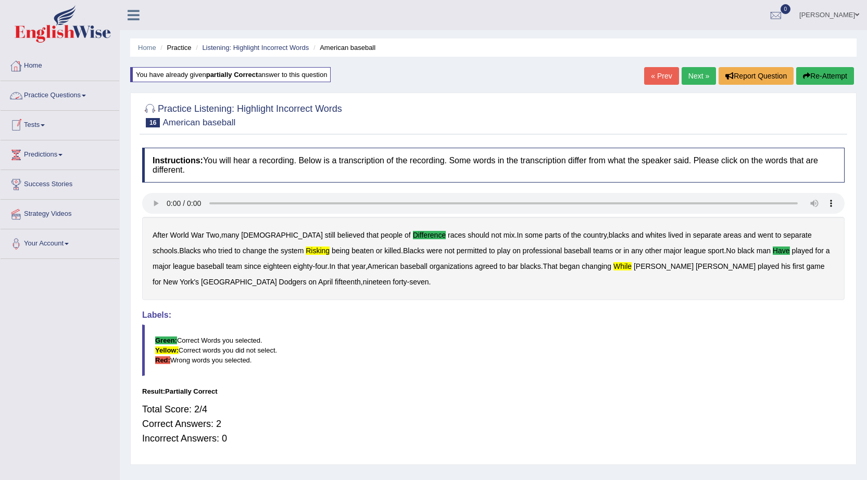
click at [53, 96] on link "Practice Questions" at bounding box center [60, 94] width 119 height 26
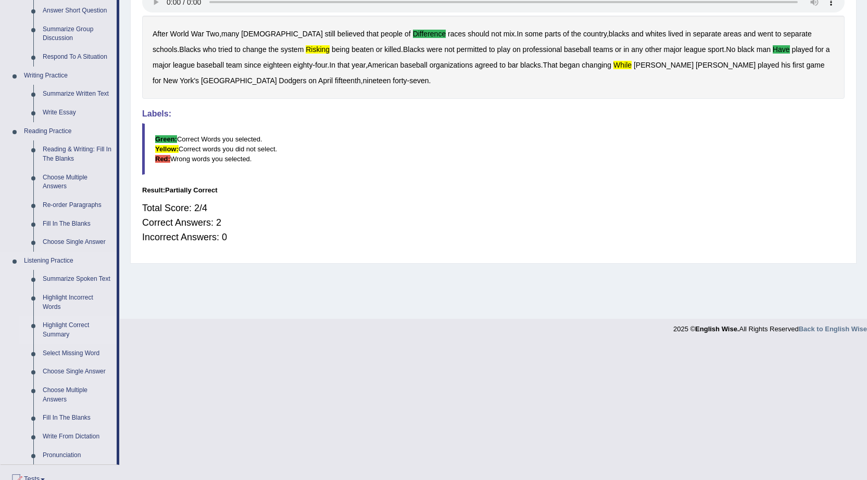
scroll to position [208, 0]
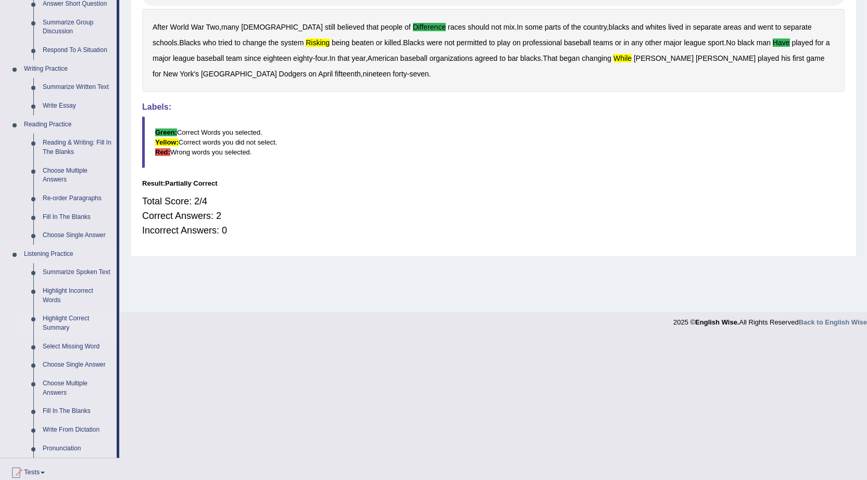
click at [61, 320] on link "Highlight Correct Summary" at bounding box center [77, 324] width 79 height 28
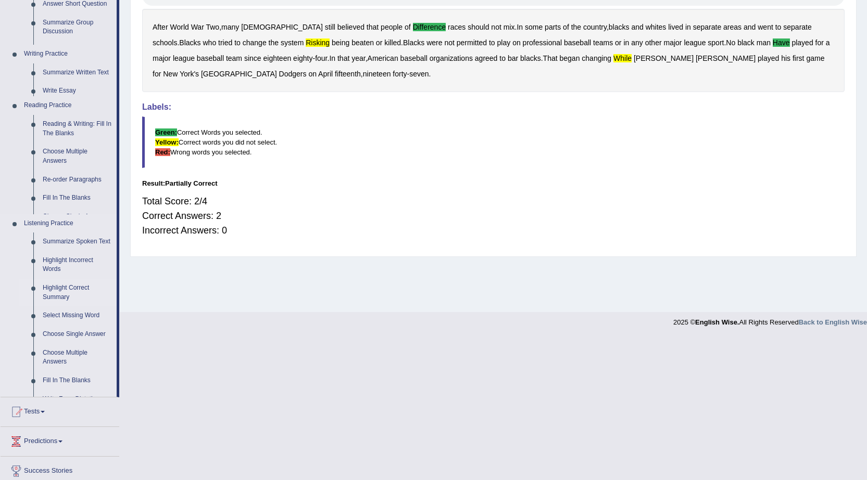
scroll to position [66, 0]
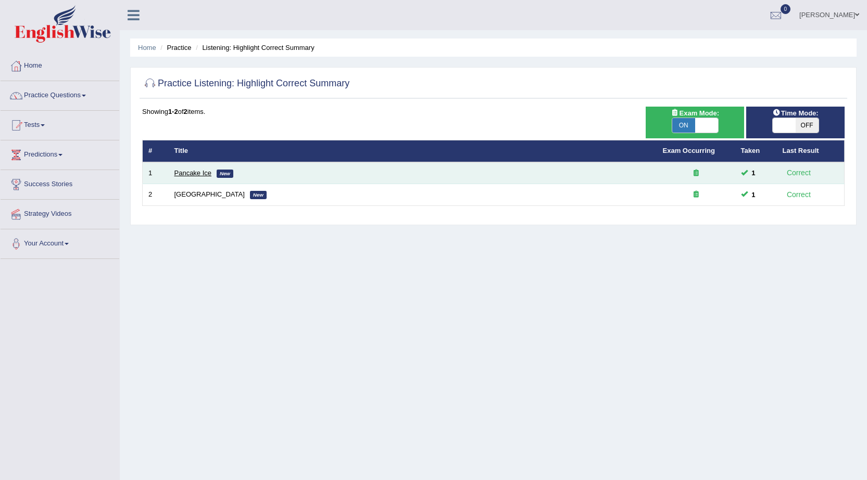
click at [191, 174] on link "Pancake Ice" at bounding box center [192, 173] width 37 height 8
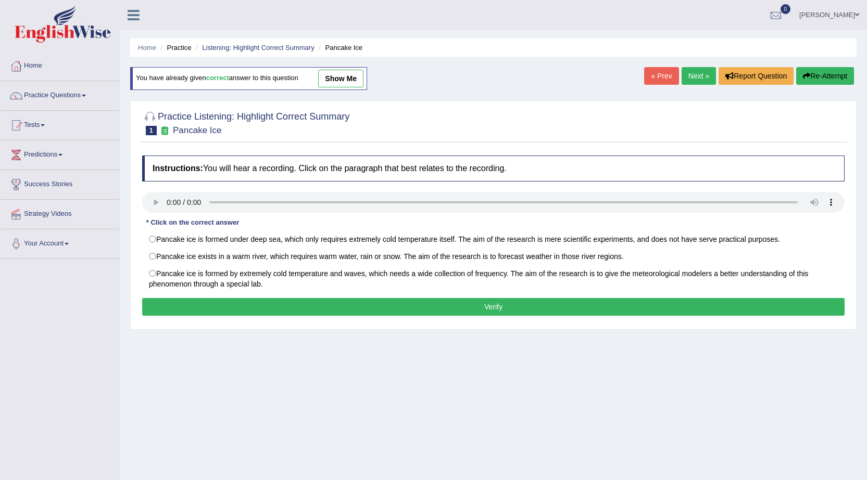
click at [688, 80] on link "Next »" at bounding box center [698, 76] width 34 height 18
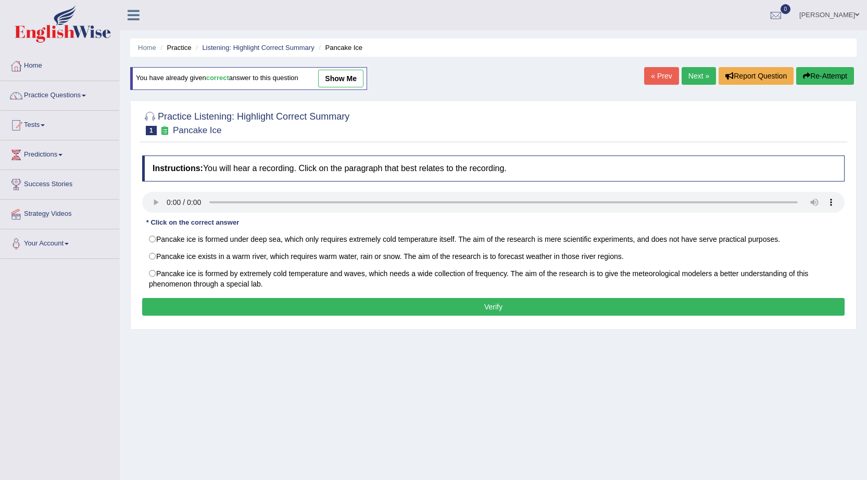
click at [688, 80] on link "Next »" at bounding box center [698, 76] width 34 height 18
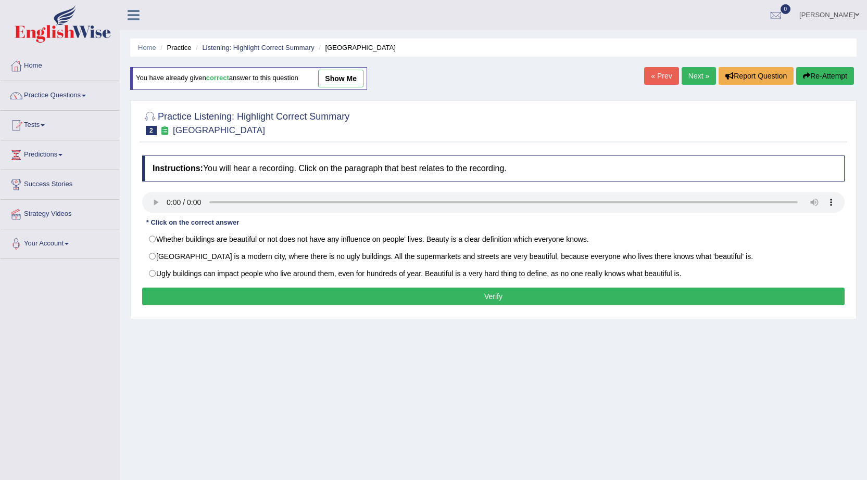
click at [350, 80] on link "show me" at bounding box center [340, 79] width 45 height 18
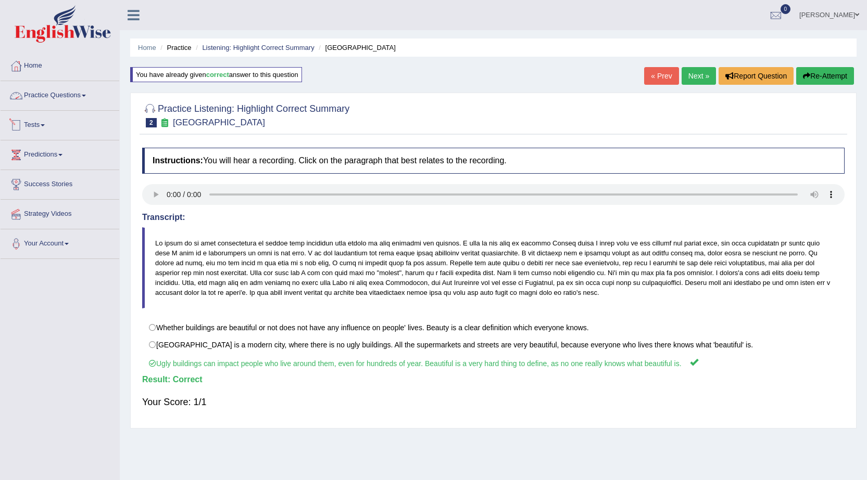
click at [74, 95] on link "Practice Questions" at bounding box center [60, 94] width 119 height 26
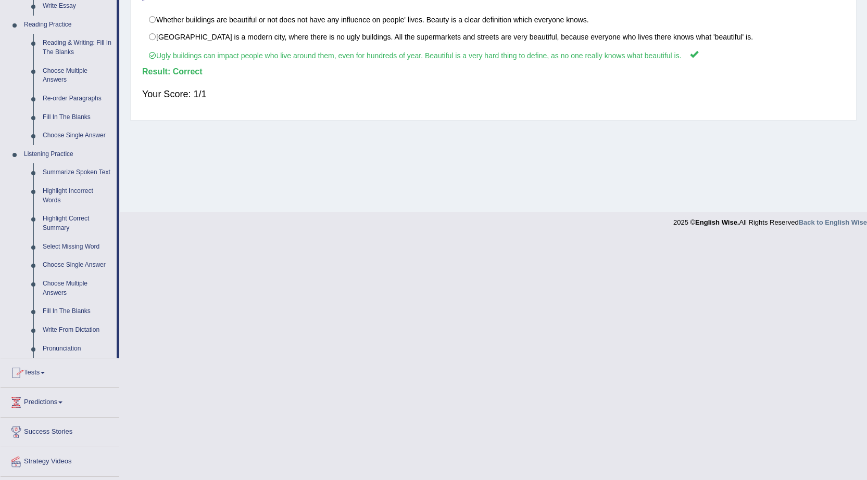
scroll to position [312, 0]
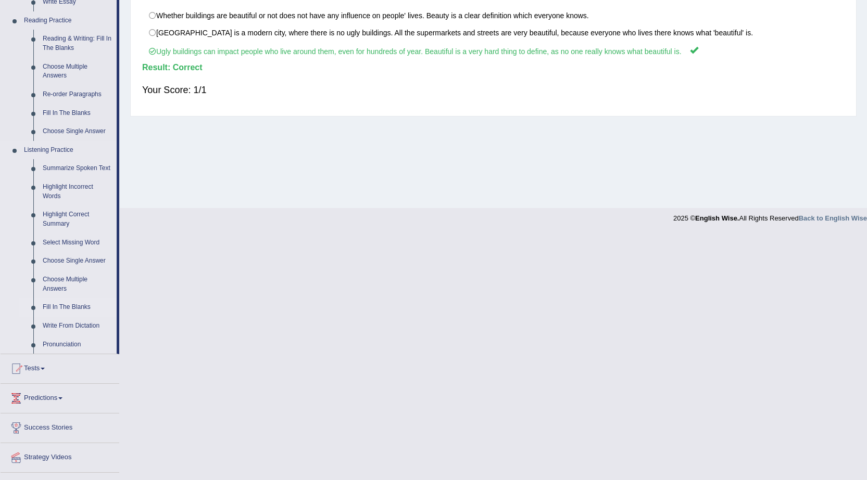
click at [71, 307] on link "Fill In The Blanks" at bounding box center [77, 307] width 79 height 19
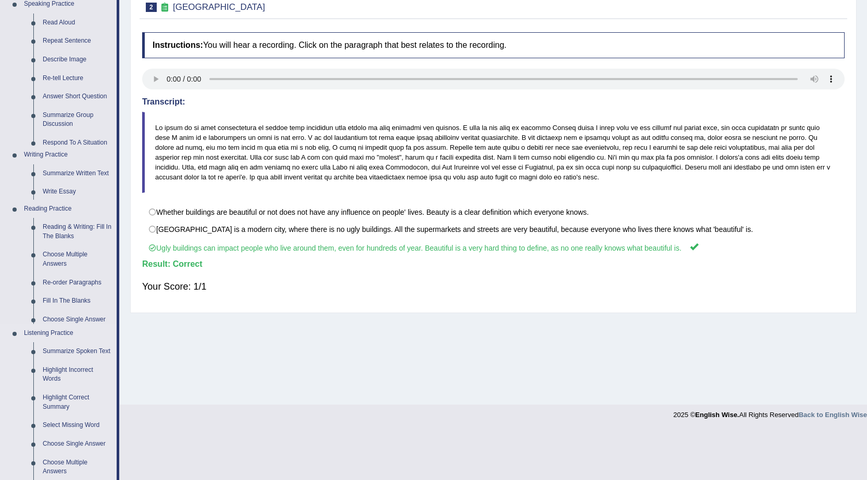
scroll to position [66, 0]
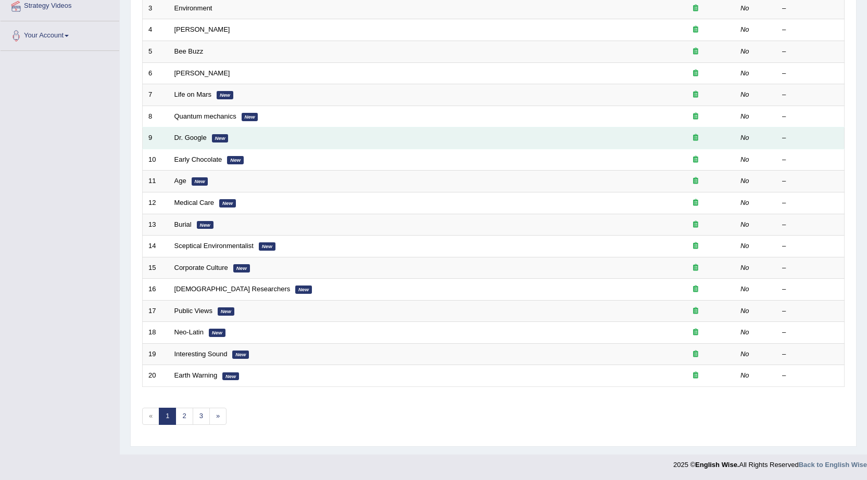
scroll to position [52, 0]
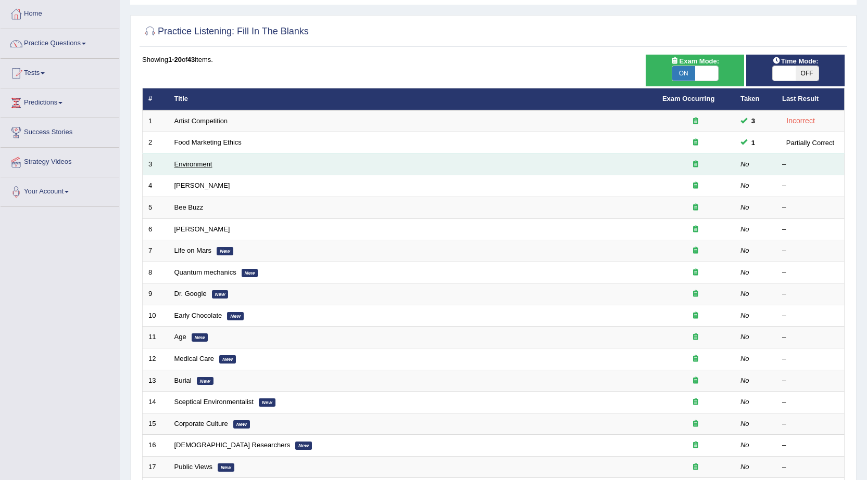
click at [196, 161] on link "Environment" at bounding box center [193, 164] width 38 height 8
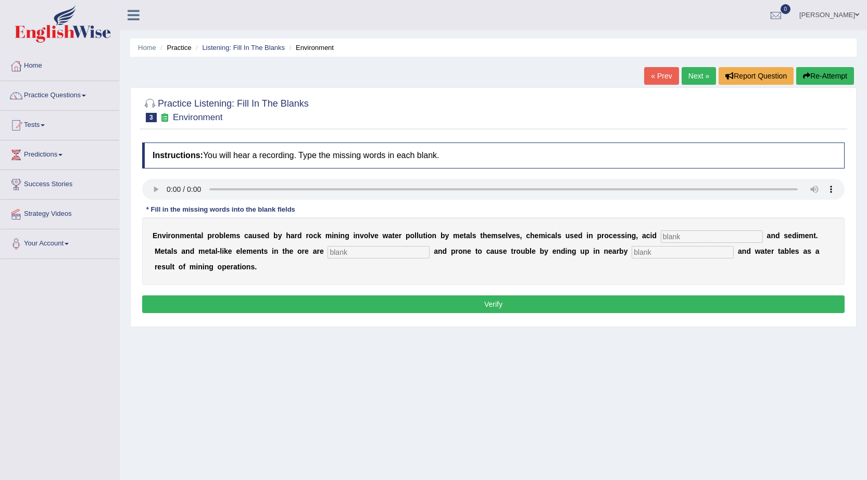
click at [693, 236] on input "text" at bounding box center [712, 237] width 102 height 12
type input "lkgu"
click at [649, 250] on input "text" at bounding box center [682, 252] width 102 height 12
type input "yug"
click at [328, 256] on input "text" at bounding box center [378, 252] width 102 height 12
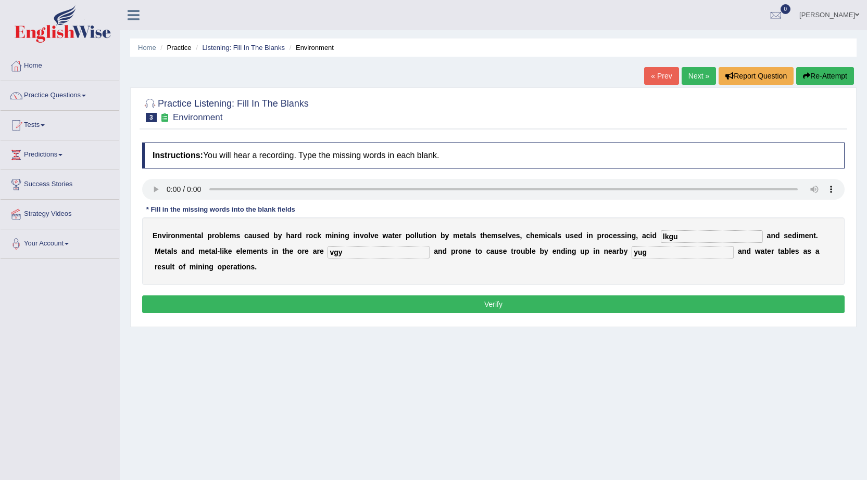
type input "vgyf"
drag, startPoint x: 368, startPoint y: 254, endPoint x: 274, endPoint y: 260, distance: 93.4
click at [274, 260] on div "E n v i r o n m e n t a l p r o b l e m s c a u s e d b y h a r d r o c k m i n…" at bounding box center [493, 252] width 702 height 68
click at [689, 243] on div "E n v i r o n m e n t a l p r o b l e m s c a u s e d b y h a r d r o c k m i n…" at bounding box center [493, 252] width 702 height 68
drag, startPoint x: 689, startPoint y: 235, endPoint x: 609, endPoint y: 227, distance: 80.6
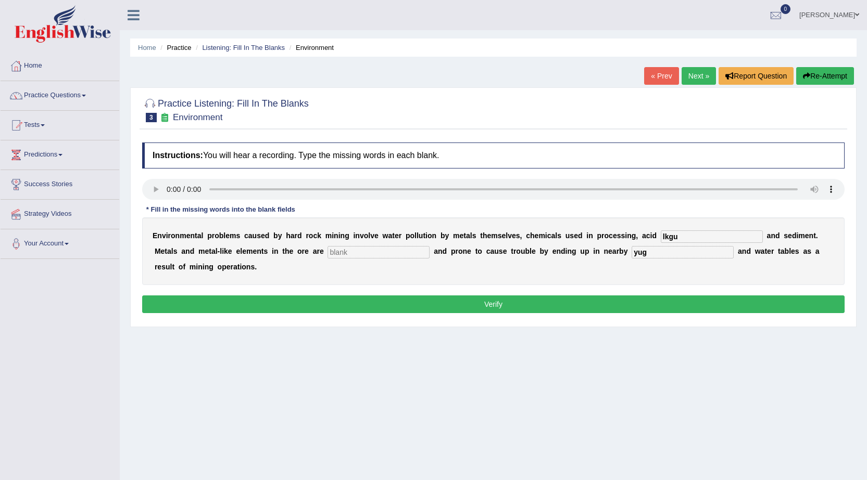
click at [604, 237] on div "E n v i r o n m e n t a l p r o b l e m s c a u s e d b y h a r d r o c k m i n…" at bounding box center [493, 252] width 702 height 68
drag, startPoint x: 648, startPoint y: 252, endPoint x: 594, endPoint y: 256, distance: 53.2
click at [594, 256] on div "E n v i r o n m e n t a l p r o b l e m s c a u s e d b y h a r d r o c k m i n…" at bounding box center [493, 252] width 702 height 68
click at [691, 237] on input "text" at bounding box center [712, 237] width 102 height 12
type input "r"
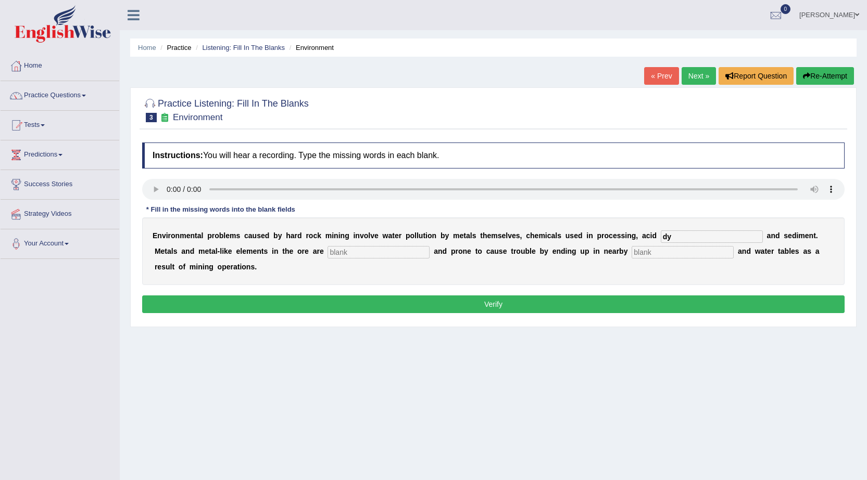
type input "d"
type input "rain"
click at [393, 252] on input "text" at bounding box center [378, 252] width 102 height 12
type input "kj"
click at [730, 246] on input "text" at bounding box center [682, 252] width 102 height 12
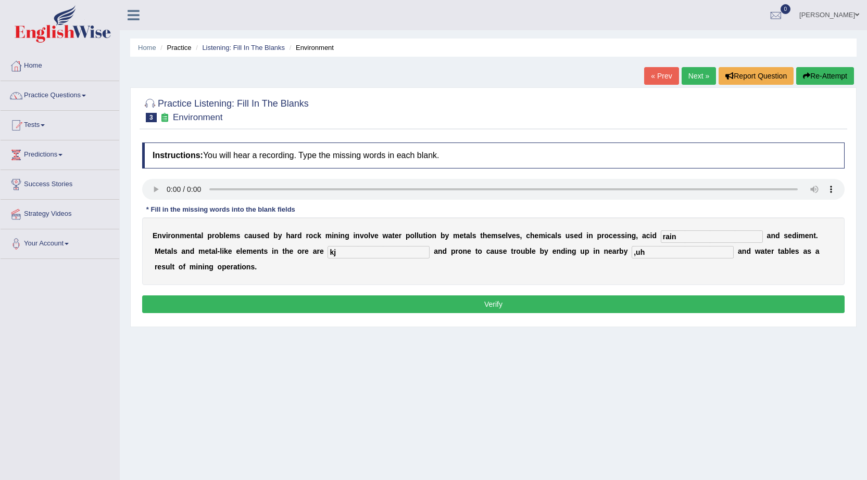
type input ",uh"
click at [665, 299] on button "Verify" at bounding box center [493, 305] width 702 height 18
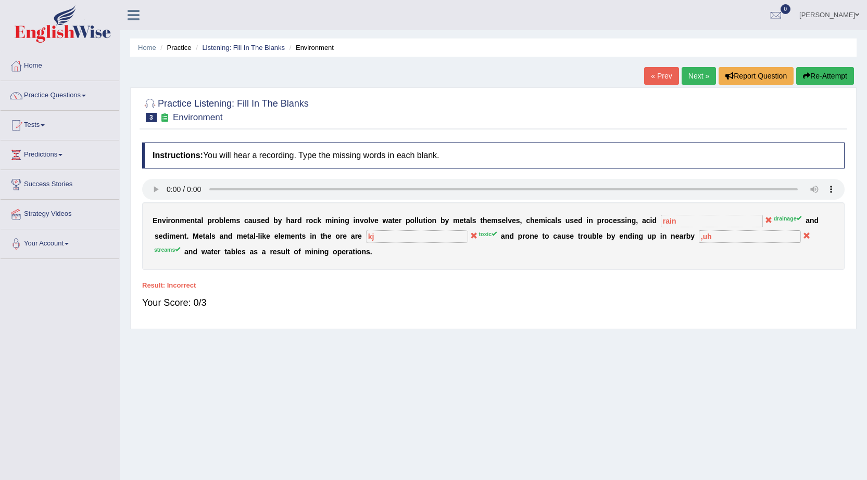
click at [666, 81] on link "« Prev" at bounding box center [661, 76] width 34 height 18
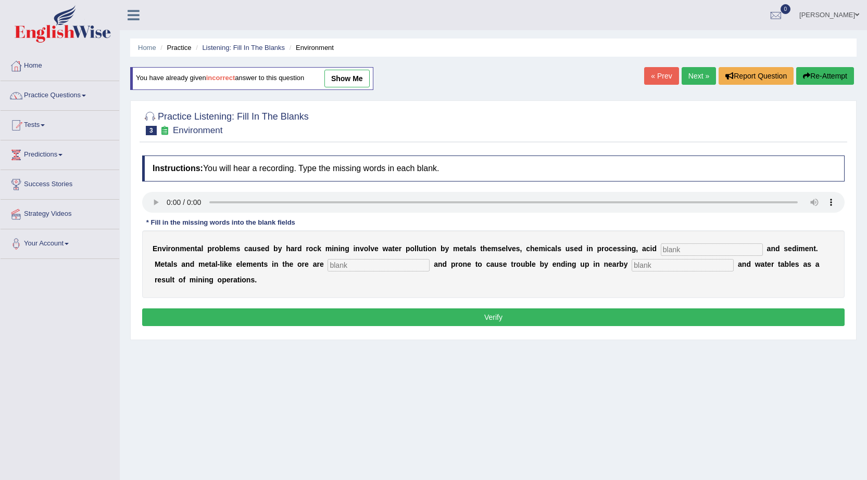
click at [677, 254] on input "text" at bounding box center [712, 250] width 102 height 12
click at [675, 252] on input "text" at bounding box center [712, 250] width 102 height 12
type input "draiange"
click at [403, 264] on input "text" at bounding box center [378, 265] width 102 height 12
click at [678, 262] on input "text" at bounding box center [682, 265] width 102 height 12
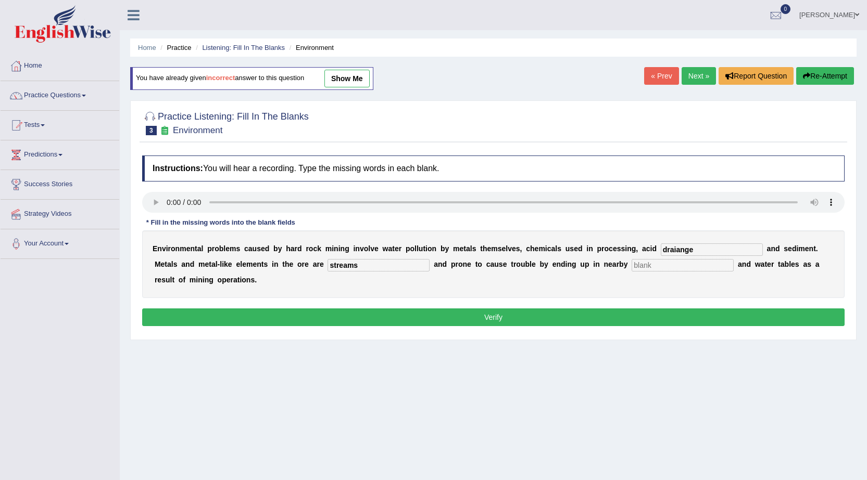
click at [363, 263] on input "streams" at bounding box center [378, 265] width 102 height 12
type input "s"
type input "toxic"
click at [650, 267] on input "text" at bounding box center [682, 265] width 102 height 12
type input "streams"
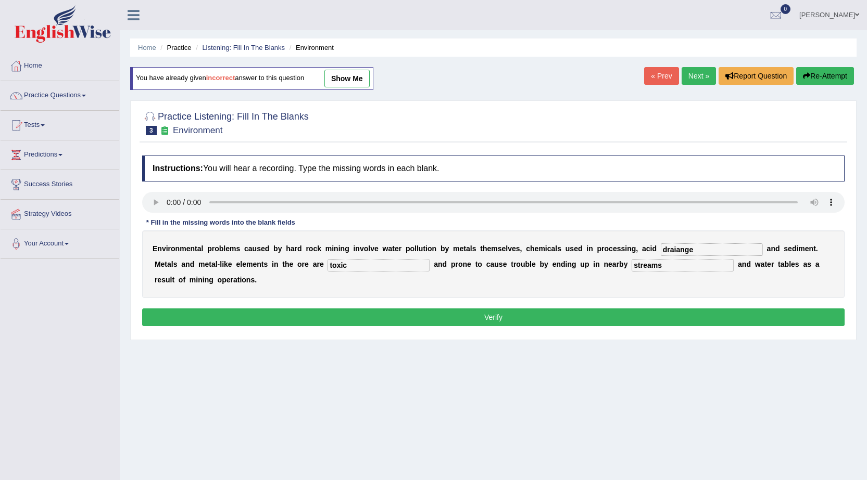
click at [426, 324] on button "Verify" at bounding box center [493, 318] width 702 height 18
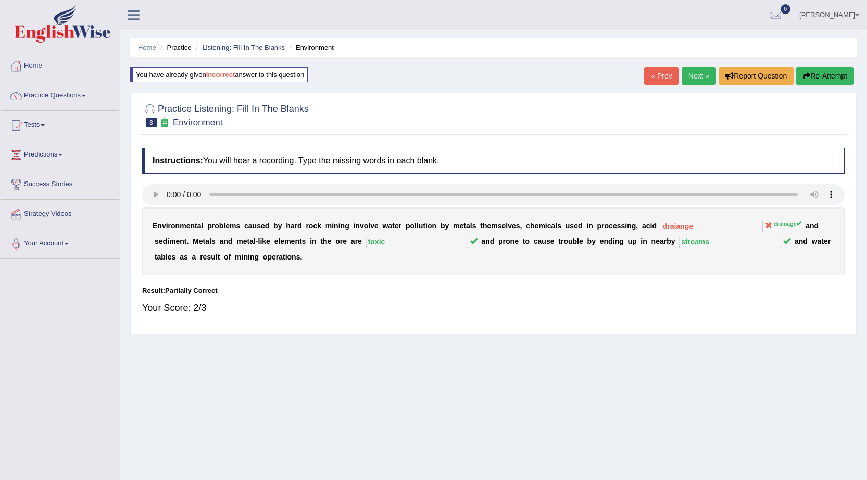
click at [695, 70] on link "Next »" at bounding box center [698, 76] width 34 height 18
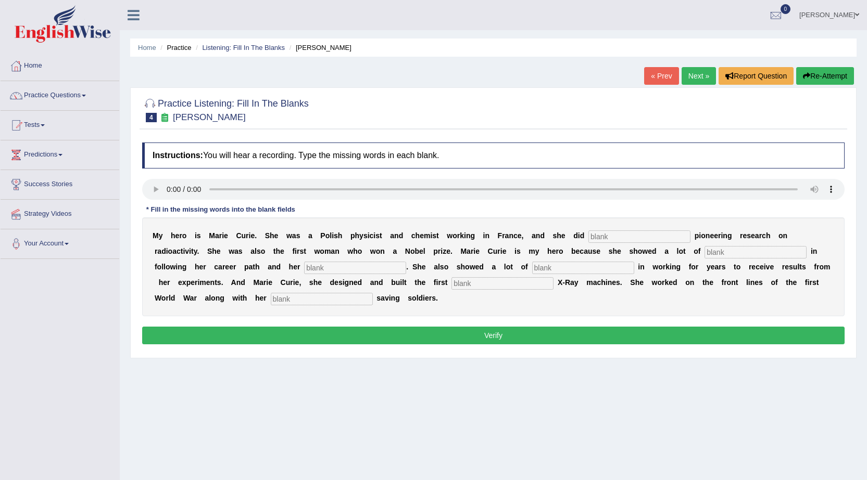
click at [617, 234] on input "text" at bounding box center [639, 237] width 102 height 12
click at [714, 250] on input "text" at bounding box center [755, 252] width 102 height 12
type input "deter"
click at [345, 274] on div "M y h e r o i s M a r i e C u r i e . S h e w a s a P o l i s h p h y s i c i s…" at bounding box center [493, 267] width 702 height 99
click at [348, 273] on input "text" at bounding box center [355, 268] width 102 height 12
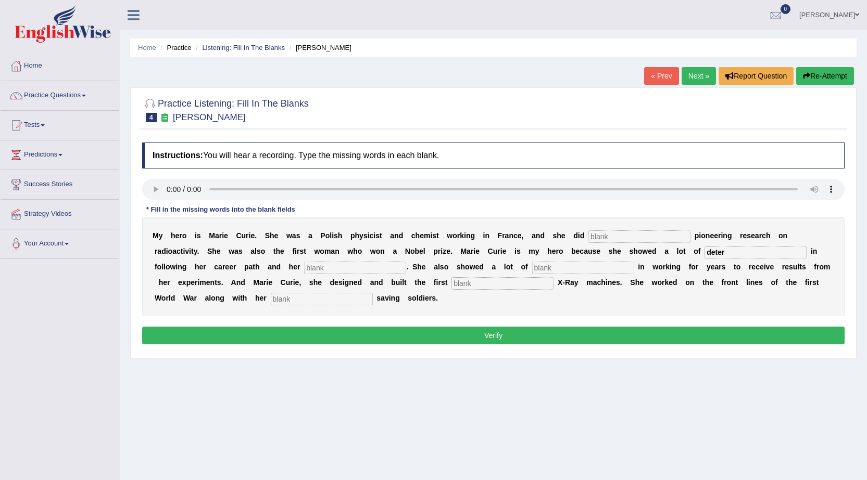
click at [554, 264] on input "text" at bounding box center [583, 268] width 102 height 12
click at [328, 269] on input "text" at bounding box center [355, 268] width 102 height 12
type input "pataint"
click at [574, 271] on input "text" at bounding box center [583, 268] width 102 height 12
type input "patients"
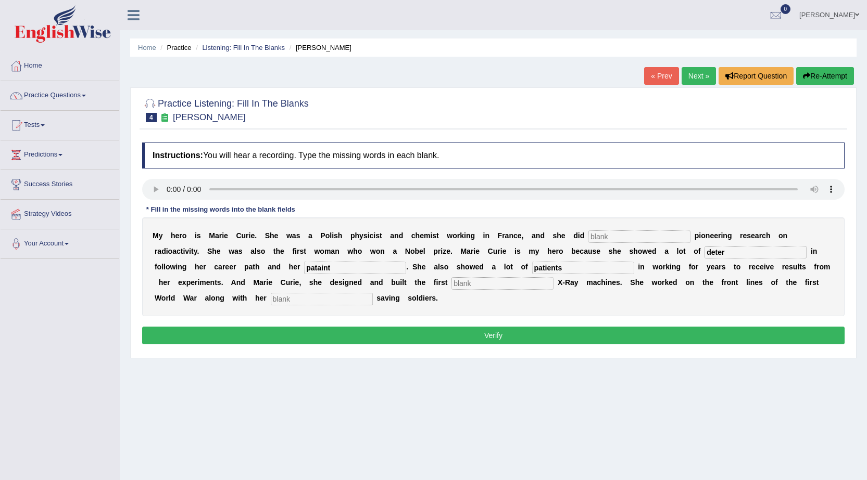
click at [471, 285] on input "text" at bounding box center [502, 283] width 102 height 12
click at [462, 283] on input "text" at bounding box center [502, 283] width 102 height 12
type input "mobeil"
click at [290, 300] on input "text" at bounding box center [322, 299] width 102 height 12
click at [317, 303] on input "text" at bounding box center [322, 299] width 102 height 12
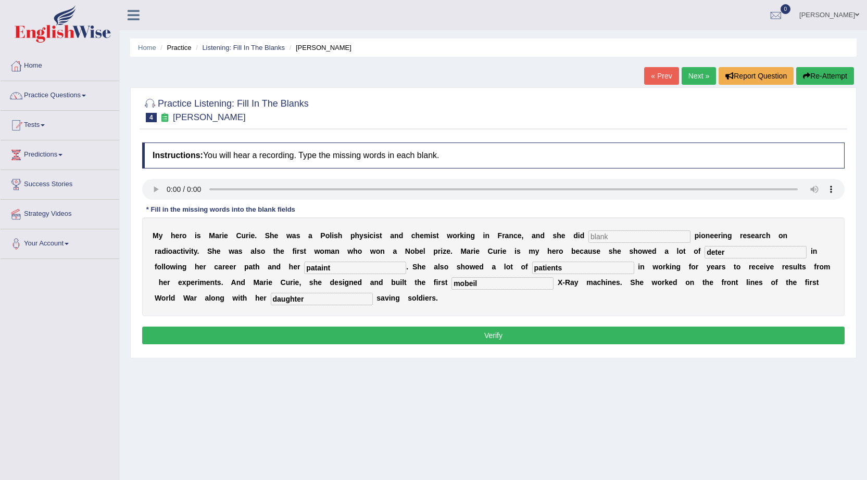
type input "daughter"
click at [503, 274] on div "M y h e r o i s M a r i e C u r i e . S h e w a s a P o l i s h p h y s i c i s…" at bounding box center [493, 267] width 702 height 99
click at [486, 290] on div "M y h e r o i s M a r i e C u r i e . S h e w a s a P o l i s h p h y s i c i s…" at bounding box center [493, 267] width 702 height 99
type input "mobile"
click at [727, 250] on input "deter" at bounding box center [755, 252] width 102 height 12
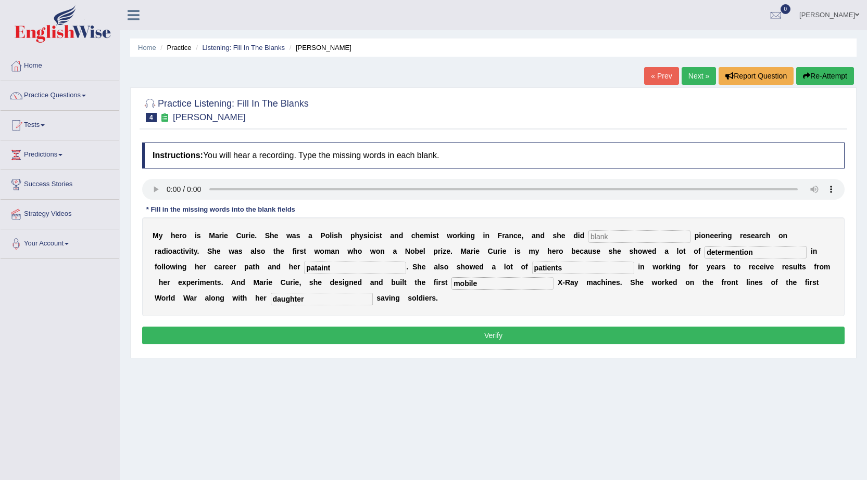
type input "determention"
click at [628, 243] on input "text" at bounding box center [639, 237] width 102 height 12
click at [357, 268] on input "pataint" at bounding box center [355, 268] width 102 height 12
click at [600, 238] on input "text" at bounding box center [639, 237] width 102 height 12
type input "working"
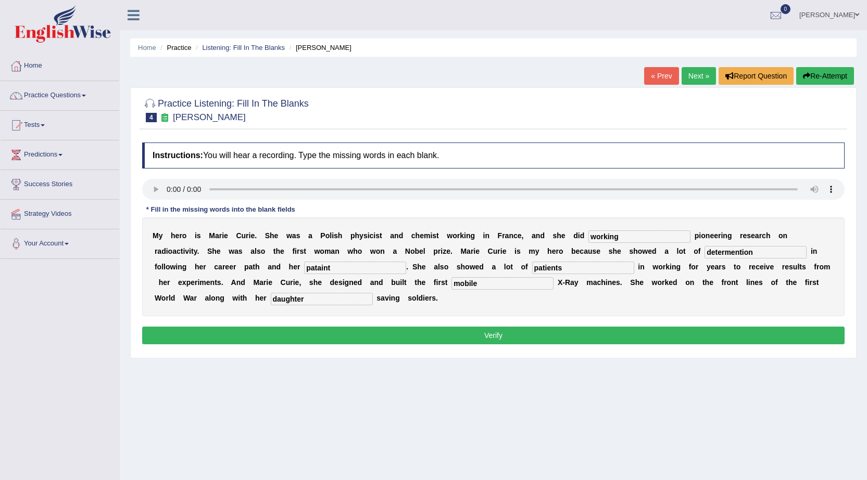
click at [345, 269] on input "pataint" at bounding box center [355, 268] width 102 height 12
type input "patient"
click at [450, 337] on button "Verify" at bounding box center [493, 336] width 702 height 18
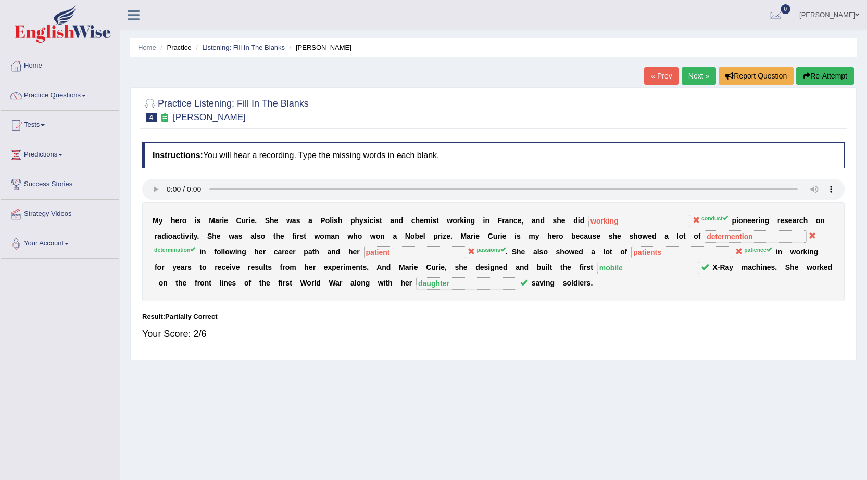
click at [623, 213] on div "M y h e r o i s M a r i e C u r i e . S h e w a s a P o l i s h p h y s i c i s…" at bounding box center [493, 252] width 702 height 99
click at [698, 77] on link "Next »" at bounding box center [698, 76] width 34 height 18
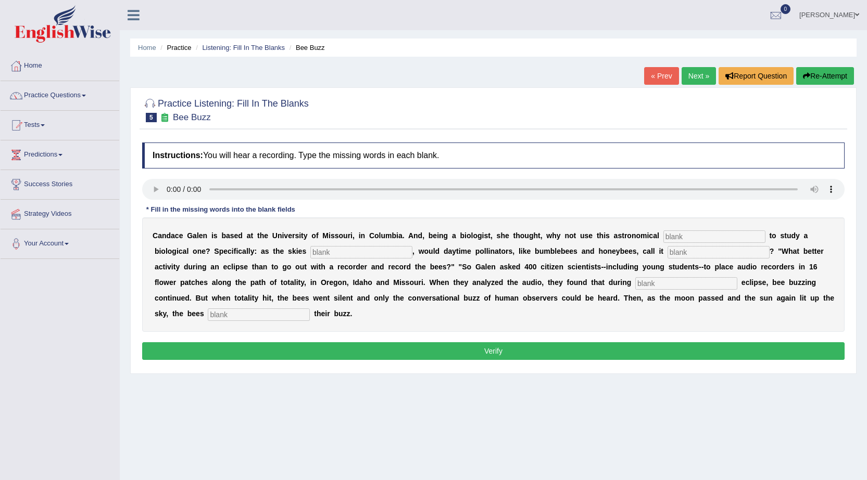
click at [688, 237] on input "text" at bounding box center [714, 237] width 102 height 12
click at [687, 237] on input "text" at bounding box center [714, 237] width 102 height 12
click at [700, 236] on input "text" at bounding box center [714, 237] width 102 height 12
click at [681, 236] on input "text" at bounding box center [714, 237] width 102 height 12
click at [682, 238] on input "text" at bounding box center [714, 237] width 102 height 12
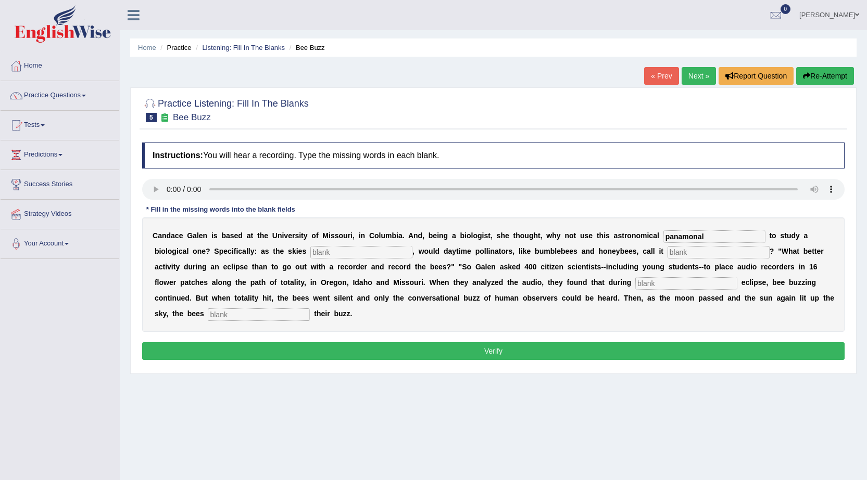
type input "panamonal"
click at [328, 252] on input "text" at bounding box center [361, 252] width 102 height 12
type input "drak"
click at [433, 185] on audio at bounding box center [493, 189] width 702 height 21
click at [709, 251] on input "text" at bounding box center [718, 252] width 102 height 12
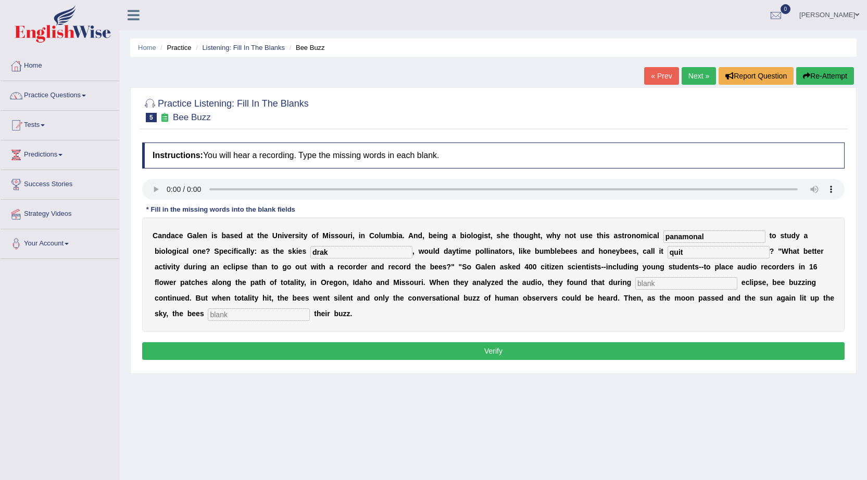
type input "quit"
click at [658, 285] on input "text" at bounding box center [686, 283] width 102 height 12
click at [665, 285] on input "text" at bounding box center [686, 283] width 102 height 12
click at [650, 284] on input "text" at bounding box center [686, 283] width 102 height 12
type input "patual"
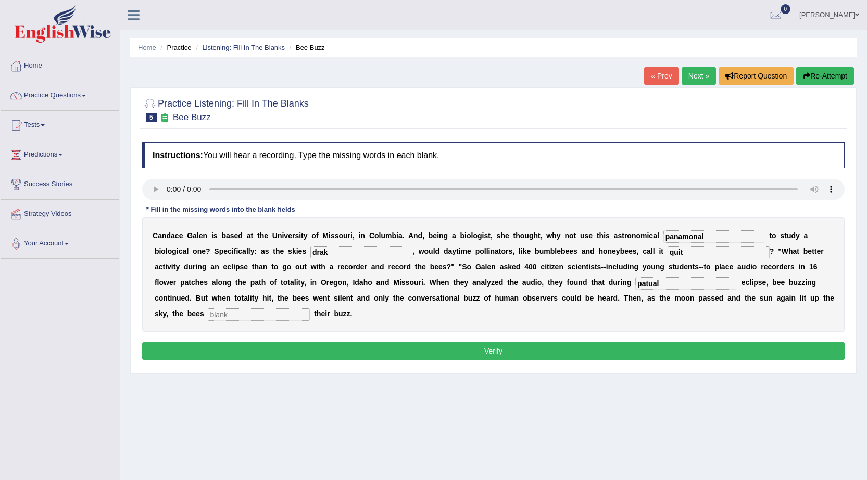
click at [248, 315] on input "text" at bounding box center [259, 315] width 102 height 12
type input "begin"
click at [716, 228] on div "C a n d a c e G a l e n i s b a s e d a t t h e U n i v e r s i t y o f M i s s…" at bounding box center [493, 275] width 702 height 115
click at [714, 238] on input "panamonal" at bounding box center [714, 237] width 102 height 12
type input "phenomenal"
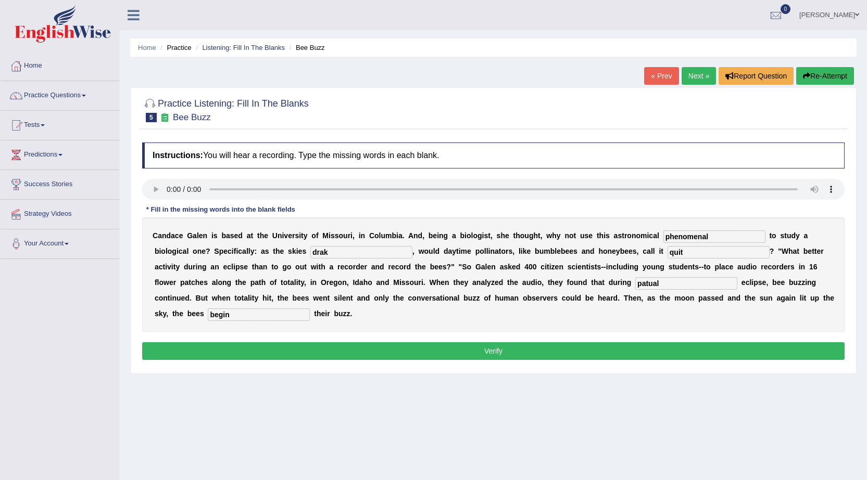
click at [704, 254] on input "quit" at bounding box center [718, 252] width 102 height 12
type input "quite"
click at [359, 257] on input "drak" at bounding box center [361, 252] width 102 height 12
type input "d"
click at [663, 283] on input "patual" at bounding box center [686, 283] width 102 height 12
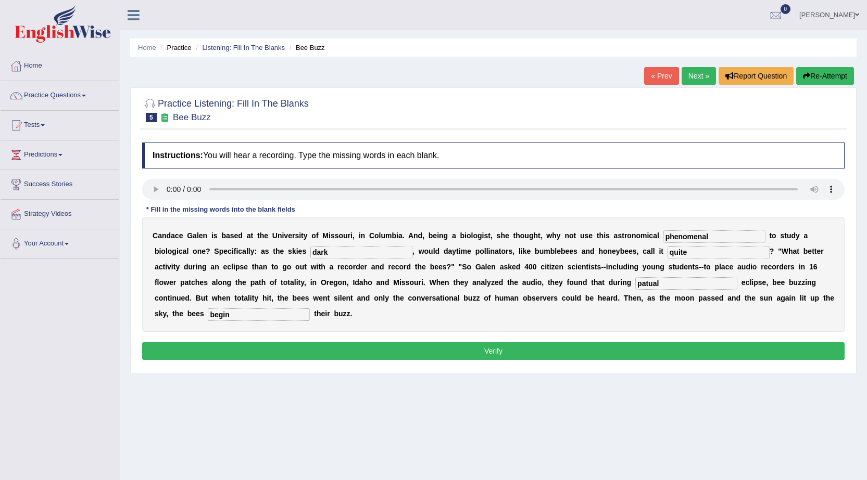
click at [336, 252] on input "dark" at bounding box center [361, 252] width 102 height 12
type input "darken"
click at [662, 285] on input "patual" at bounding box center [686, 283] width 102 height 12
click at [646, 283] on input "pacual" at bounding box center [686, 283] width 102 height 12
type input "pascual"
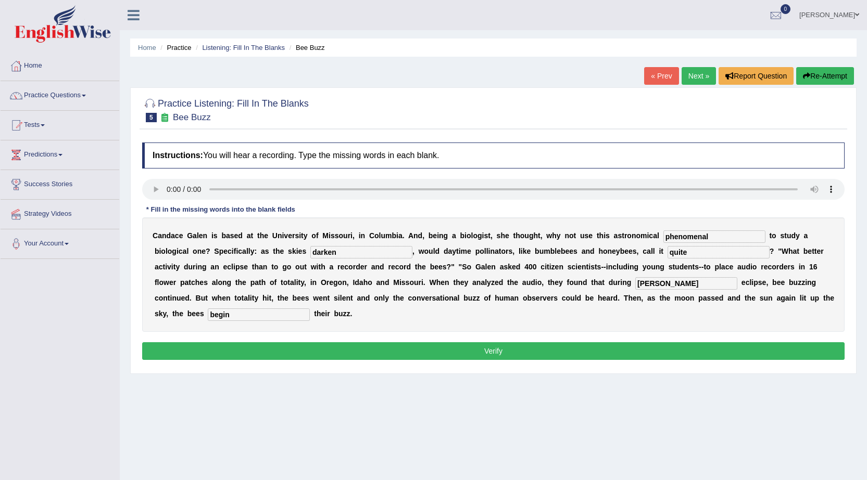
click at [458, 344] on button "Verify" at bounding box center [493, 352] width 702 height 18
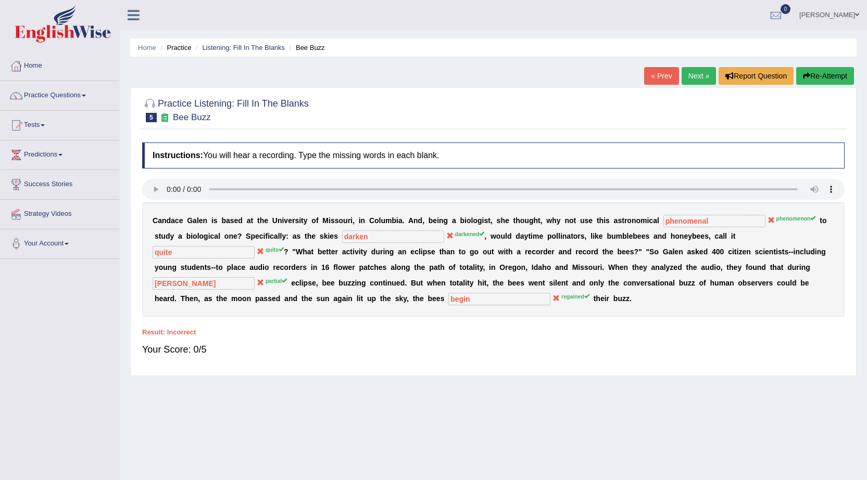
click at [846, 19] on link "anisa" at bounding box center [828, 13] width 75 height 27
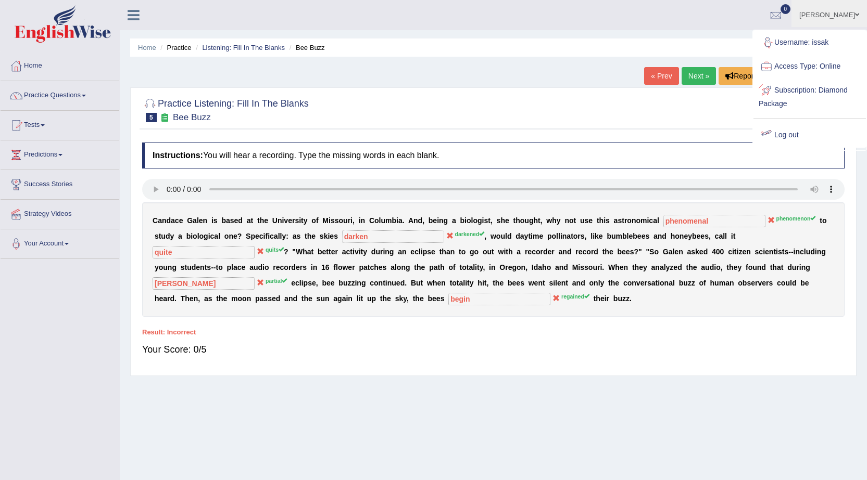
click at [781, 137] on link "Log out" at bounding box center [809, 135] width 112 height 24
